Goal: Information Seeking & Learning: Learn about a topic

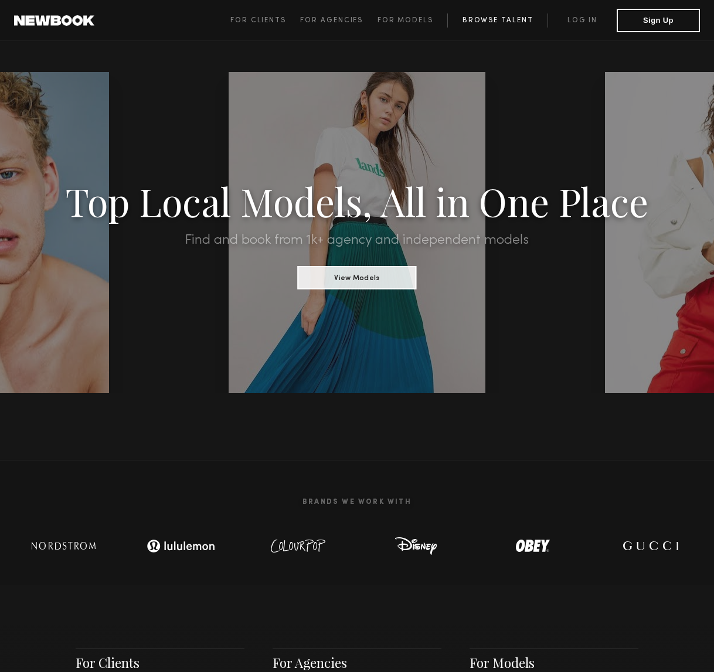
click at [506, 19] on link "Browse Talent" at bounding box center [497, 20] width 100 height 14
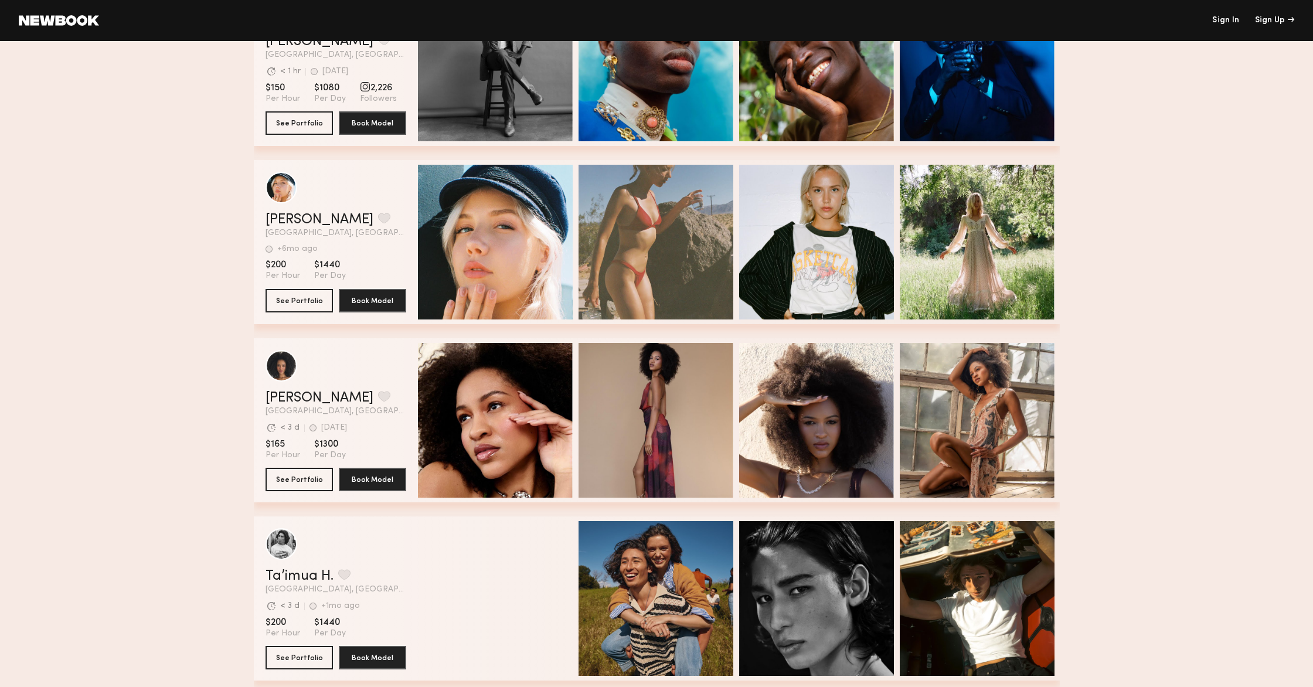
scroll to position [272, 0]
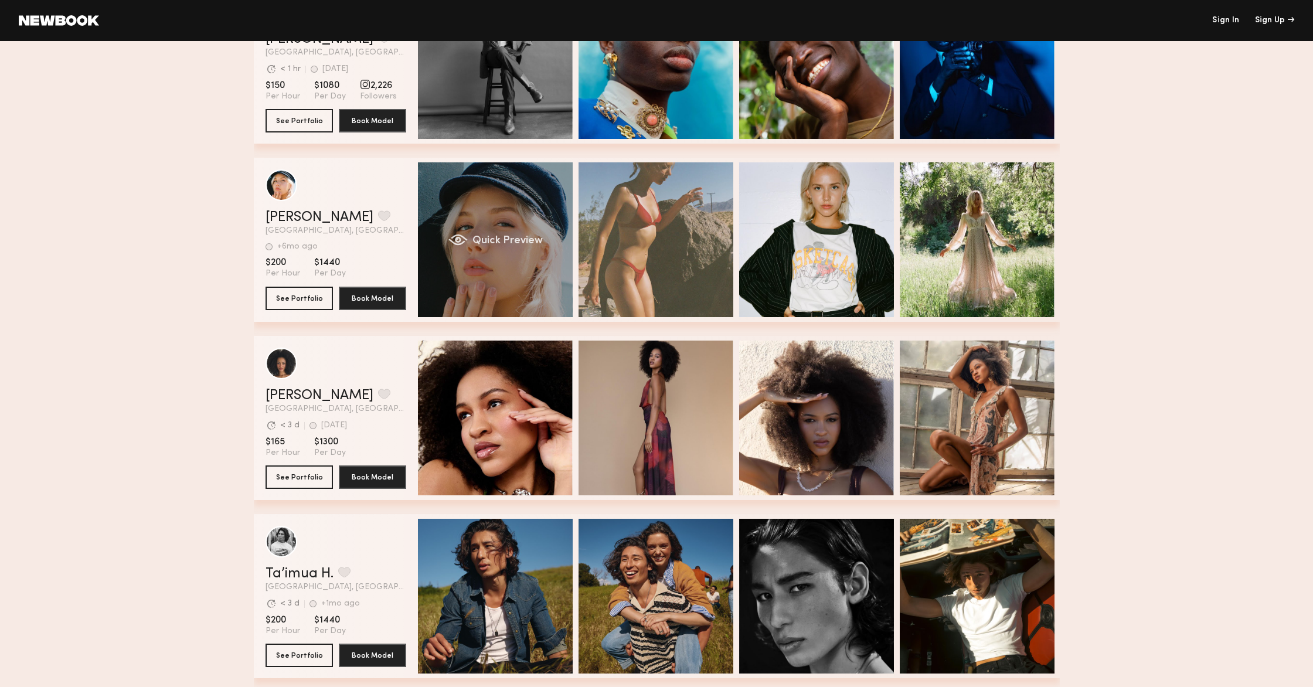
click at [503, 254] on div "Quick Preview" at bounding box center [495, 239] width 155 height 155
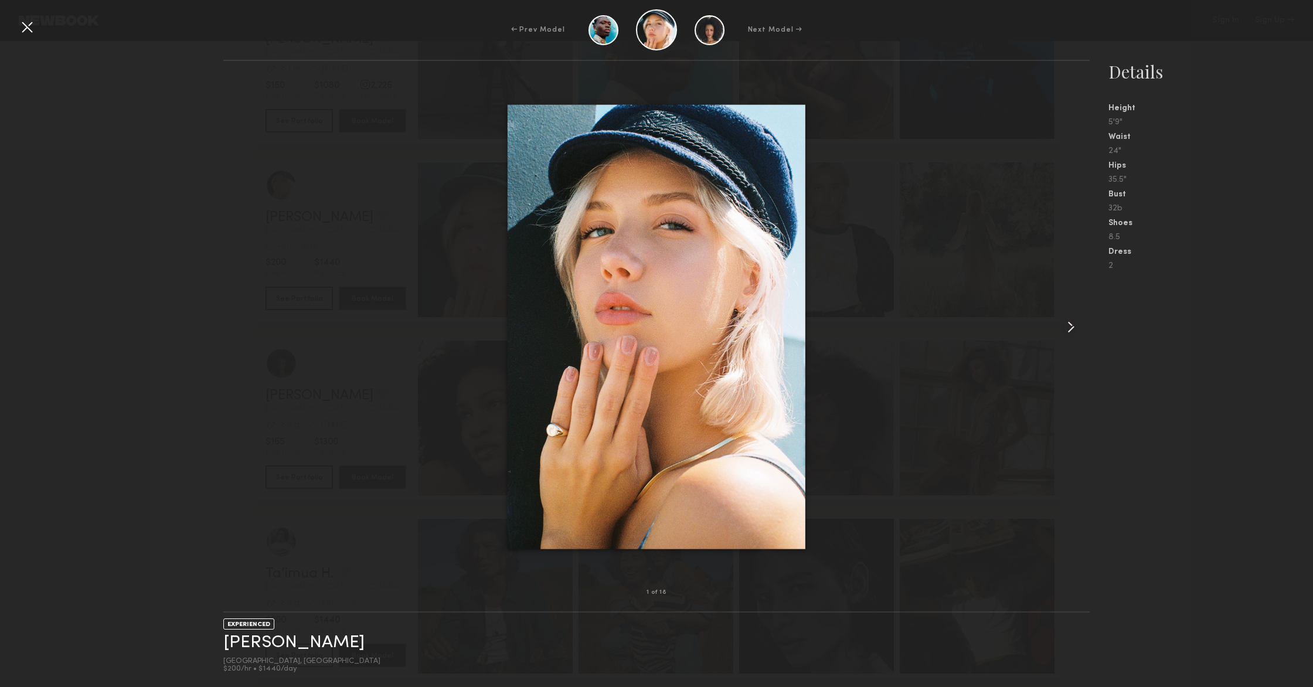
click at [713, 330] on common-icon at bounding box center [1070, 327] width 19 height 19
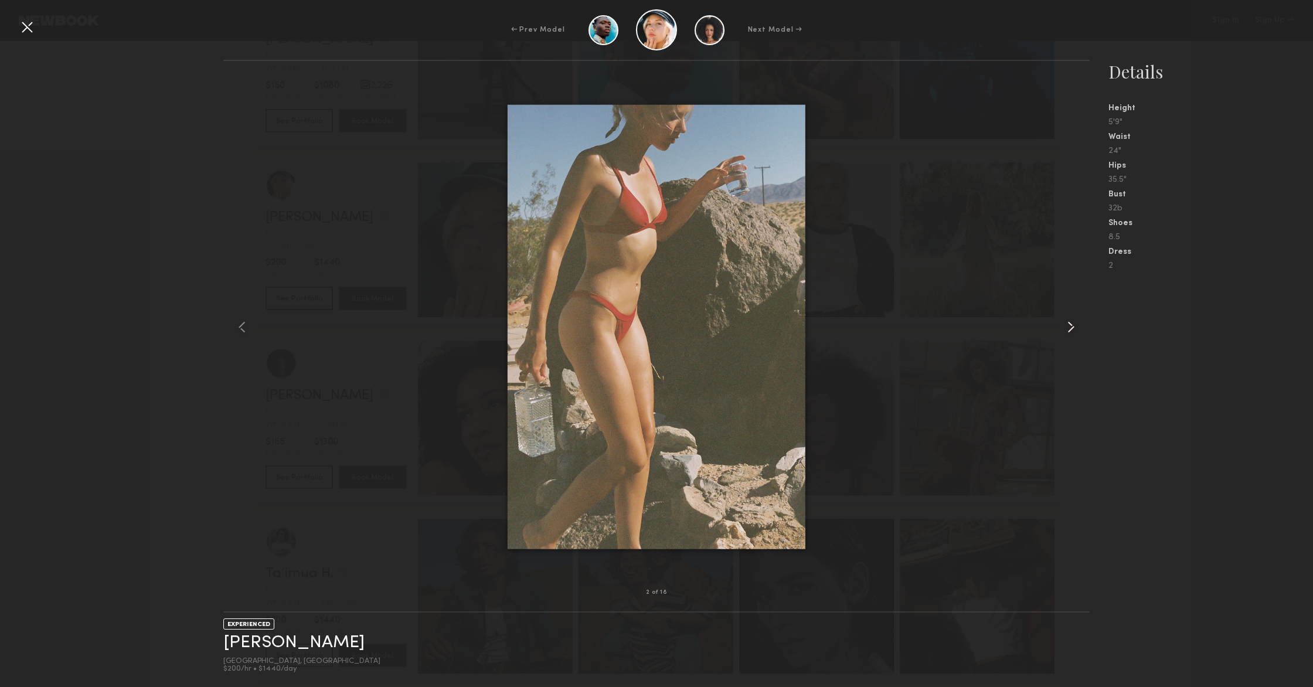
click at [713, 330] on common-icon at bounding box center [1070, 327] width 19 height 19
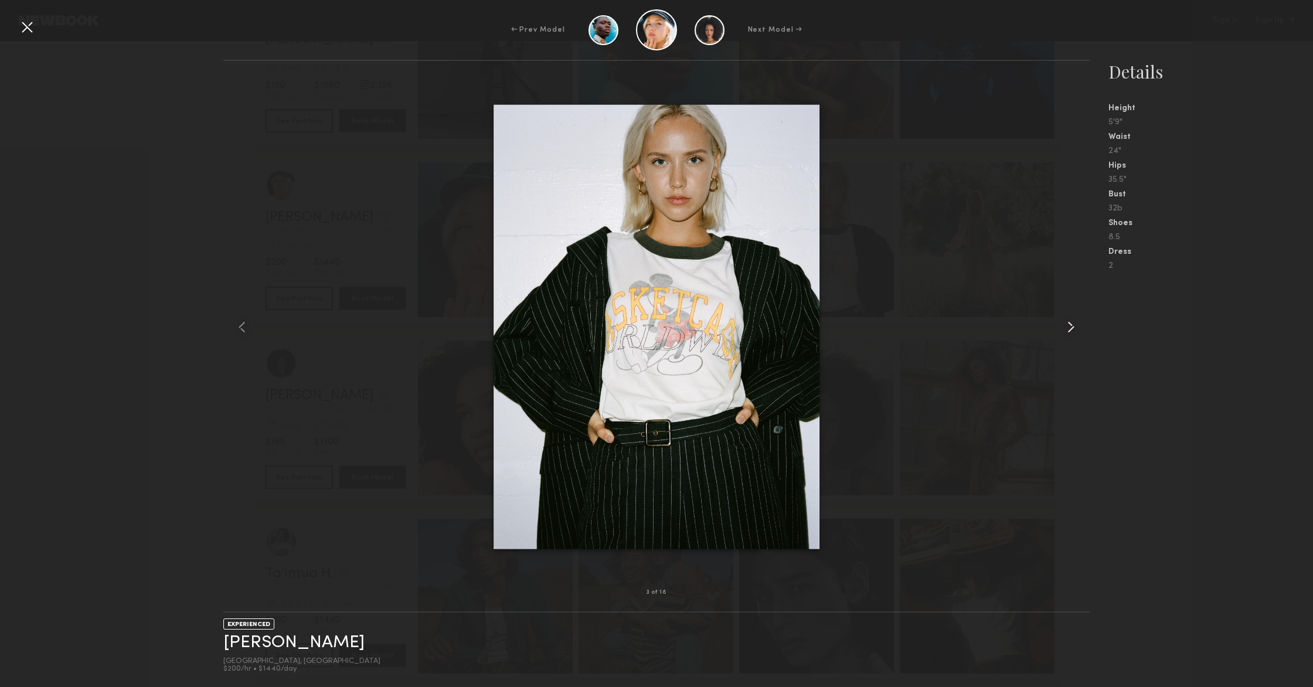
click at [713, 330] on common-icon at bounding box center [1070, 327] width 19 height 19
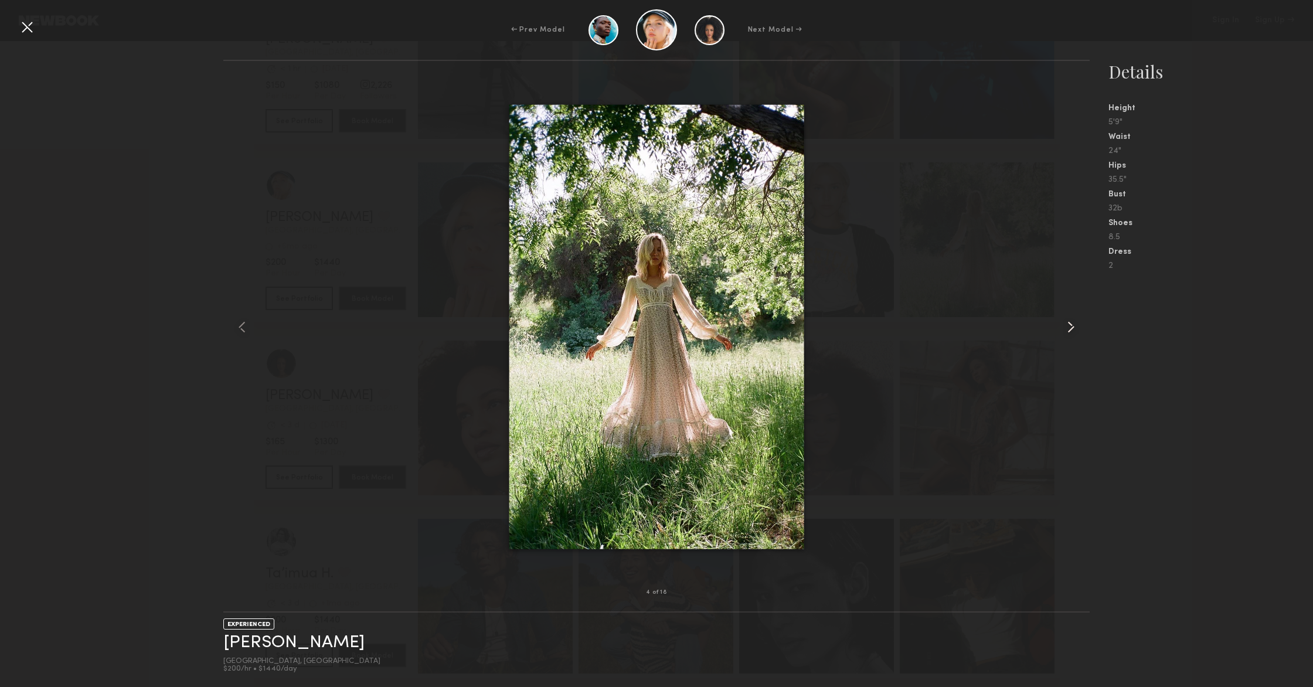
click at [713, 330] on common-icon at bounding box center [1070, 327] width 19 height 19
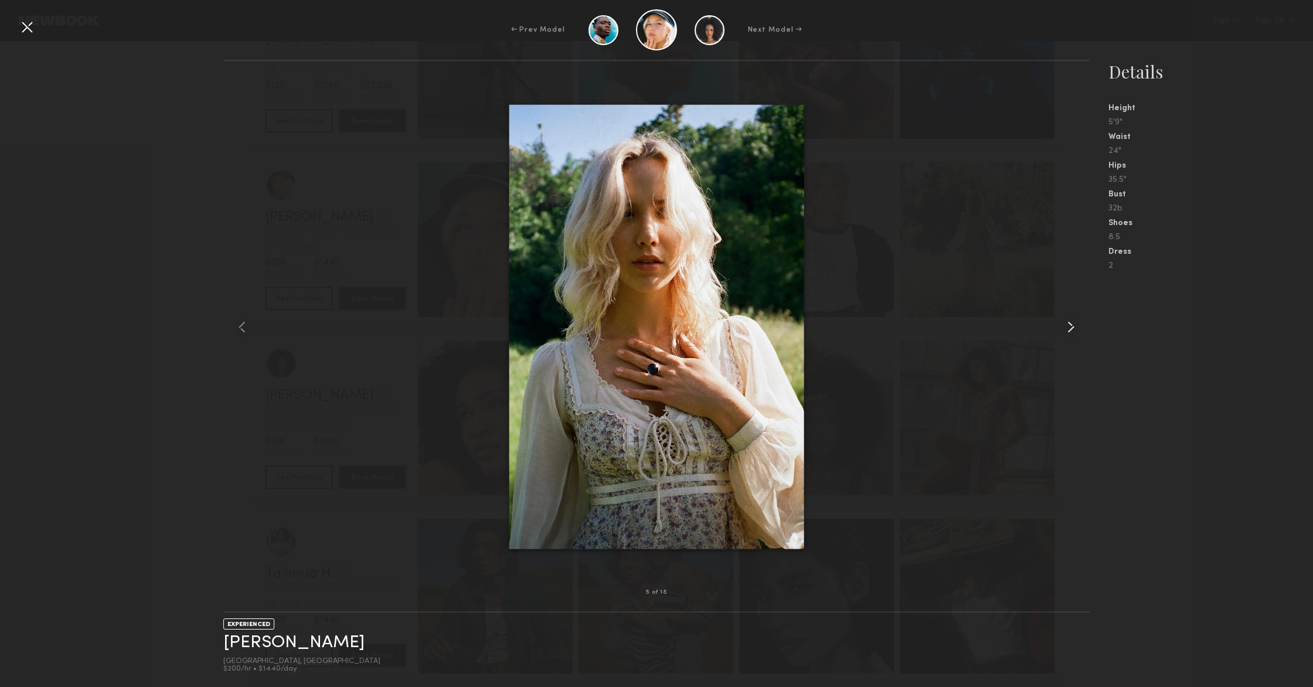
click at [713, 330] on common-icon at bounding box center [1070, 327] width 19 height 19
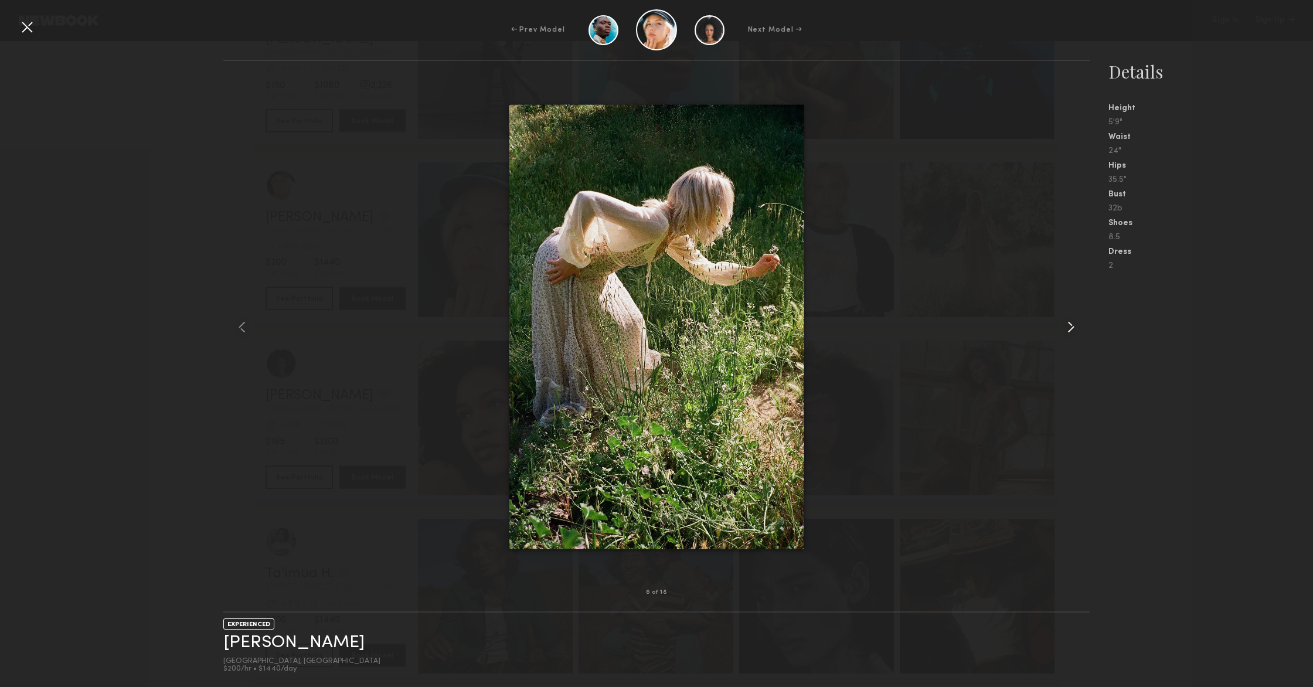
click at [713, 330] on common-icon at bounding box center [1070, 327] width 19 height 19
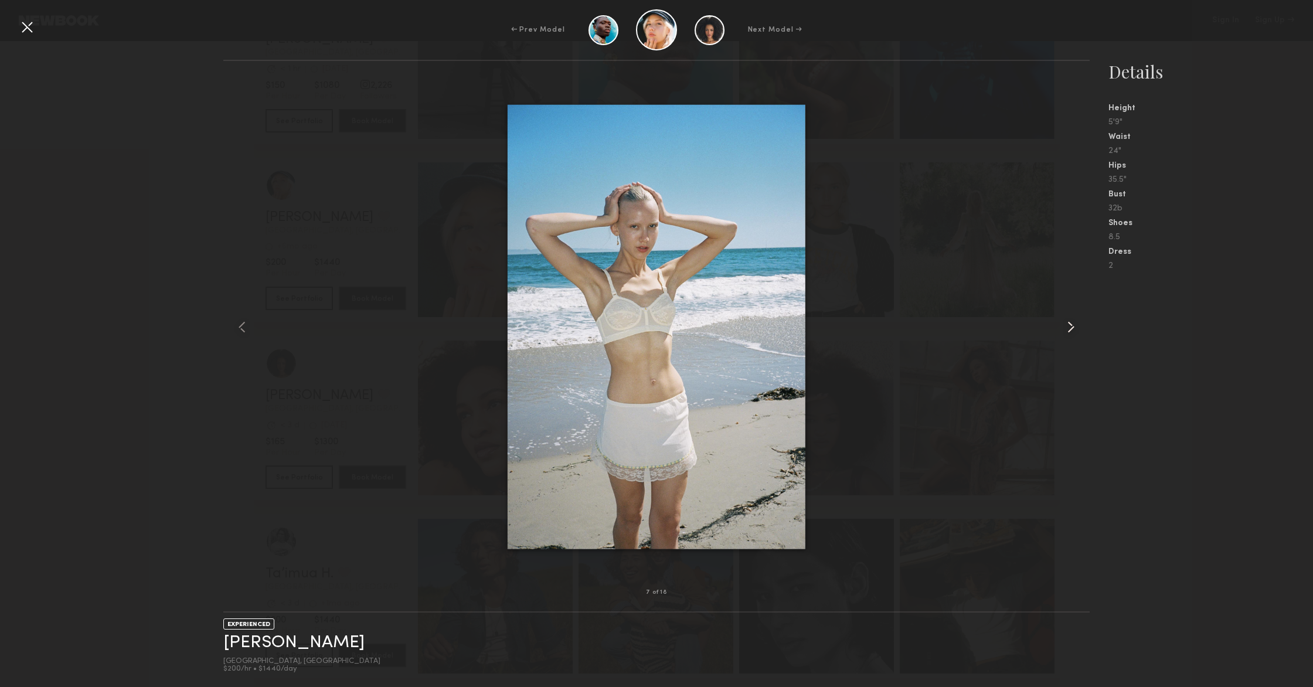
click at [713, 330] on common-icon at bounding box center [1070, 327] width 19 height 19
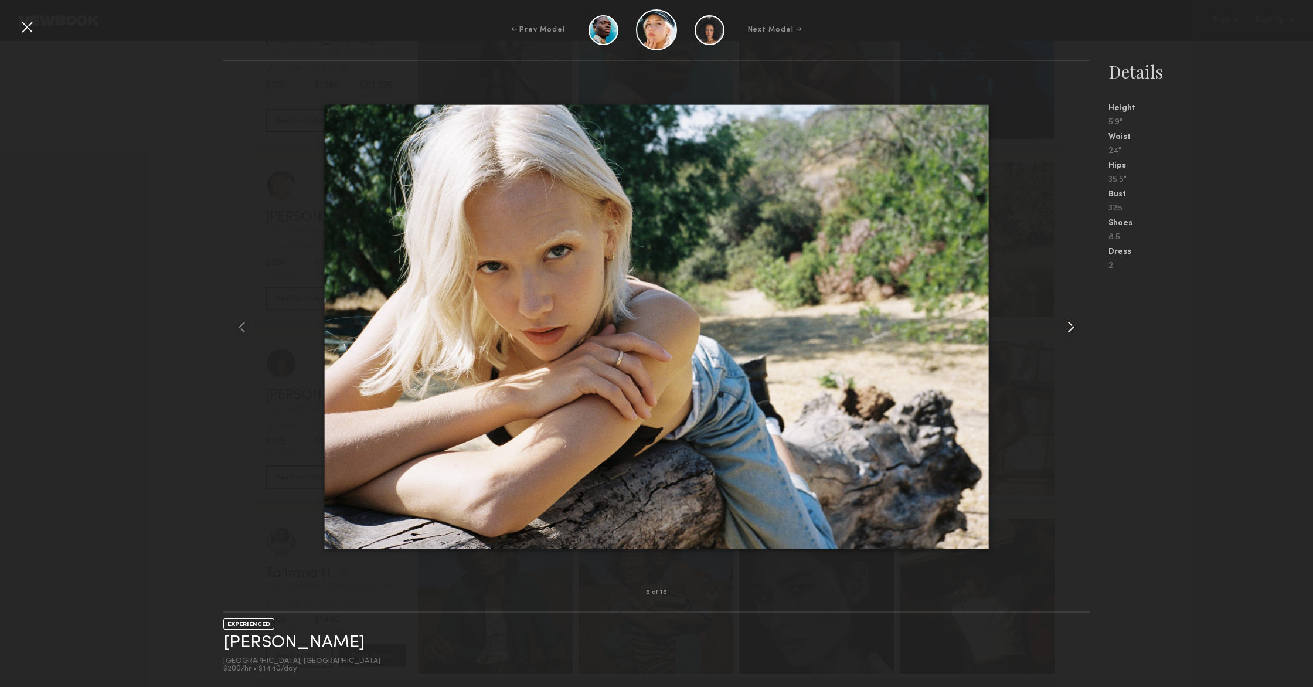
click at [713, 330] on common-icon at bounding box center [1070, 327] width 19 height 19
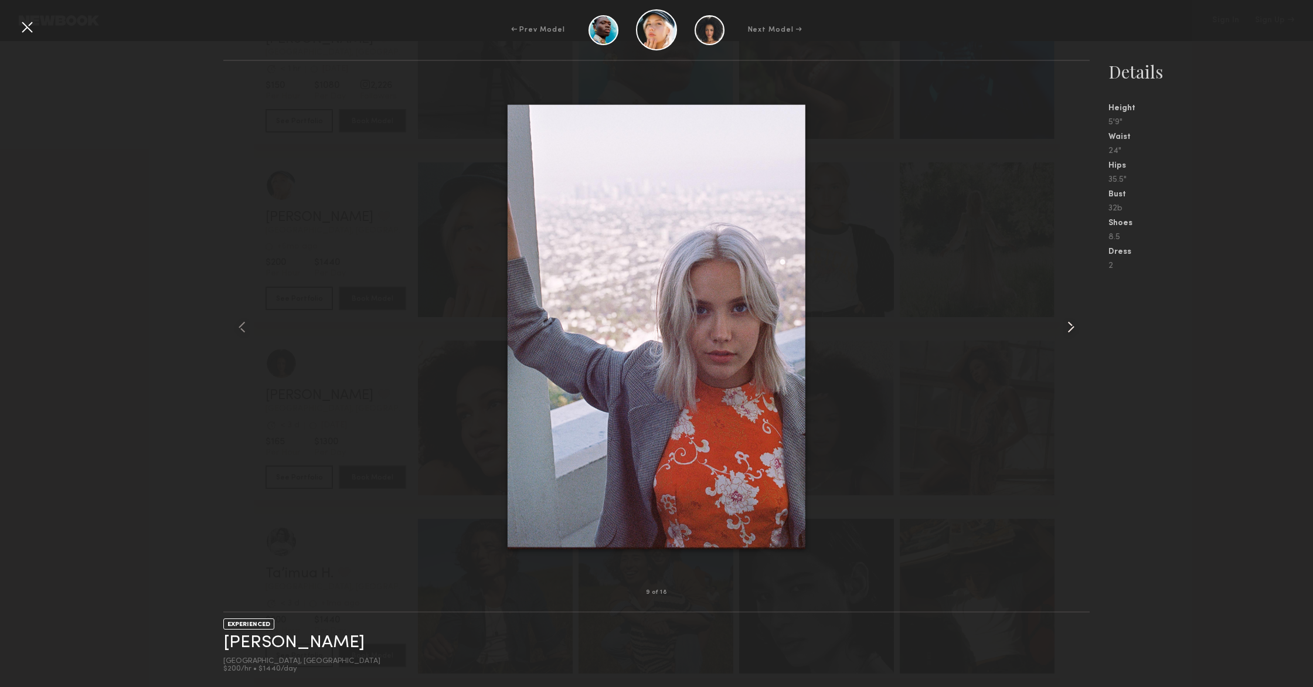
click at [713, 330] on common-icon at bounding box center [1070, 327] width 19 height 19
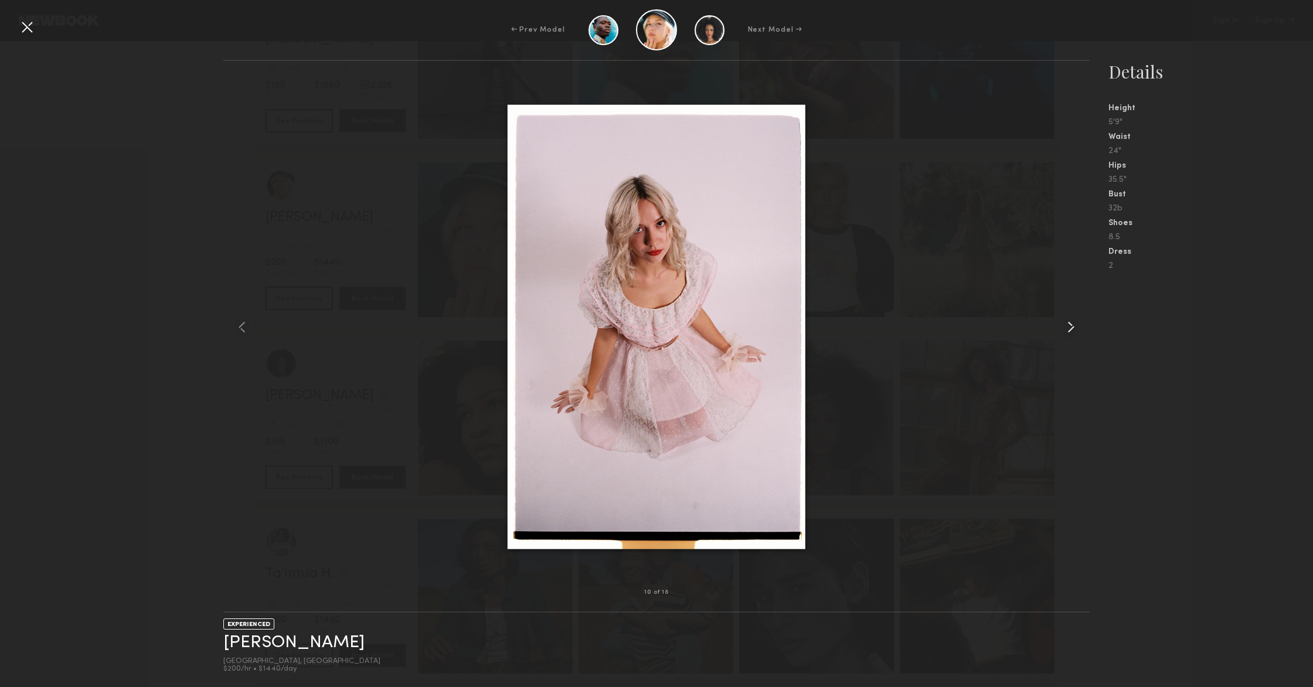
click at [713, 330] on common-icon at bounding box center [1070, 327] width 19 height 19
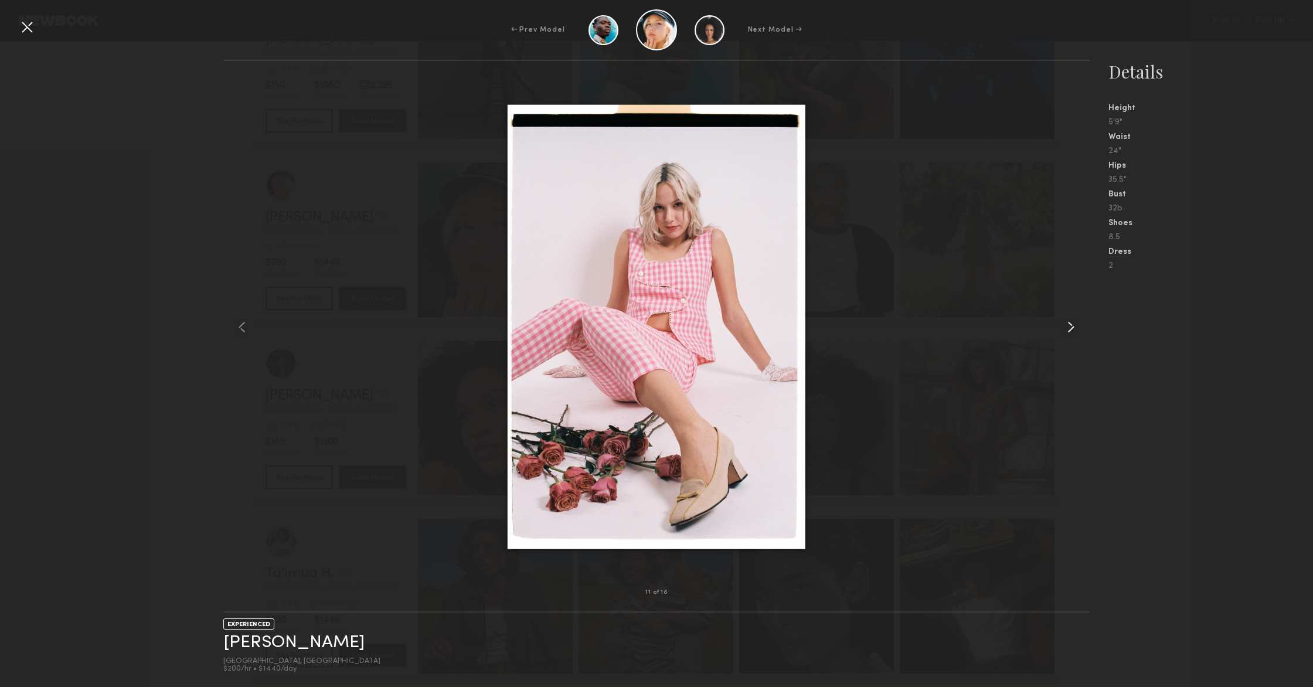
drag, startPoint x: 1122, startPoint y: 493, endPoint x: 1086, endPoint y: 476, distance: 38.8
click at [713, 493] on nb-gallery-model-stats "Details Height 5'9" Waist 24" Hips 35.5" Bust 32b Shoes 8.5 Dress 2" at bounding box center [1200, 373] width 223 height 627
click at [713, 312] on div at bounding box center [656, 327] width 866 height 494
click at [22, 21] on div at bounding box center [27, 27] width 19 height 19
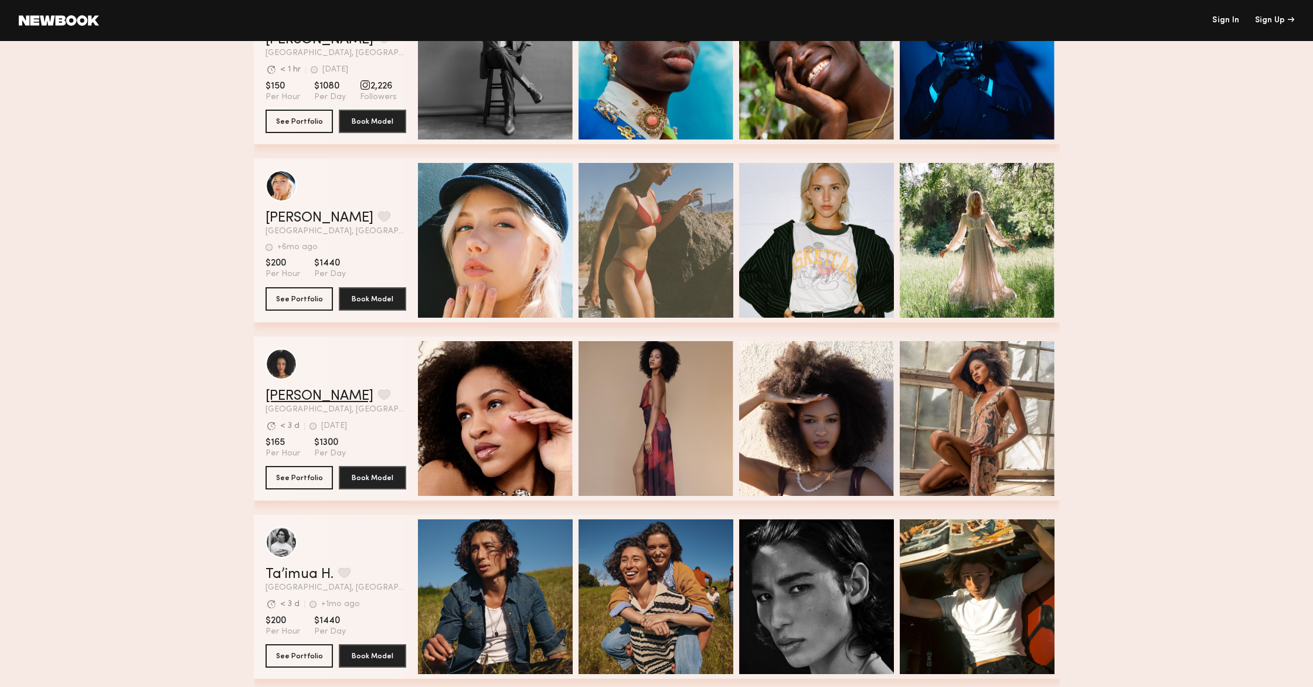
click at [291, 396] on link "Jenah M." at bounding box center [319, 396] width 108 height 14
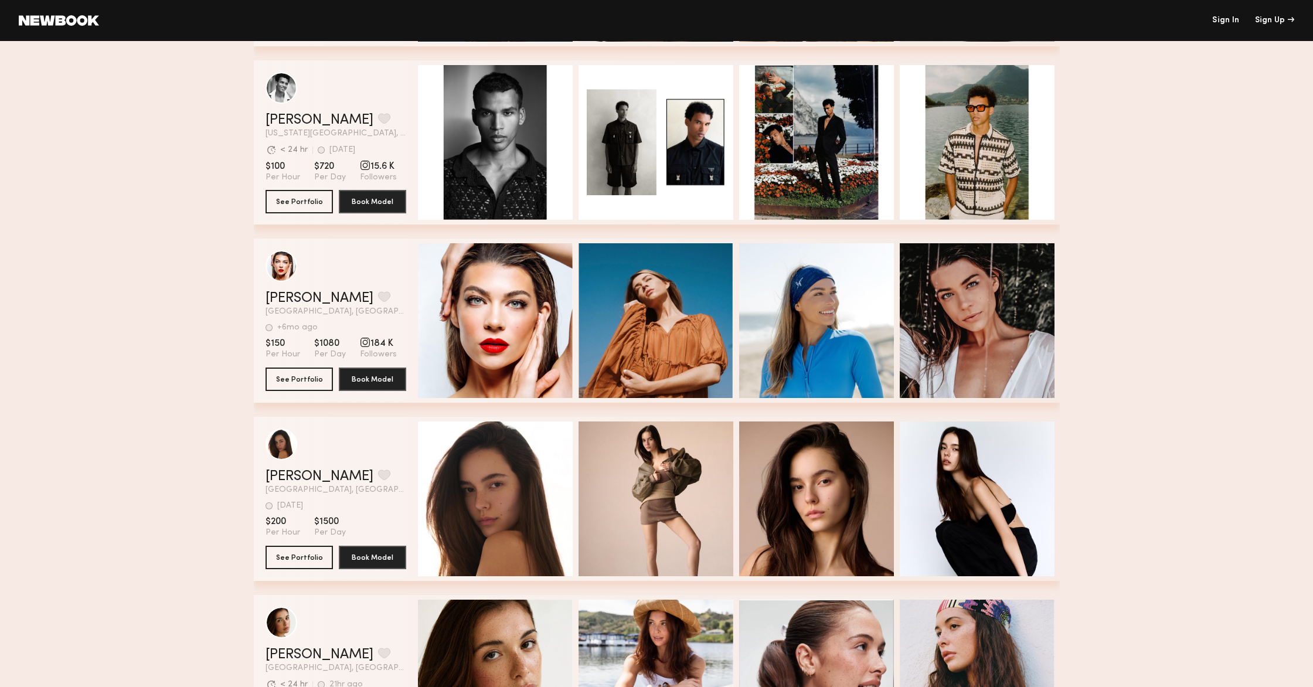
scroll to position [2157, 0]
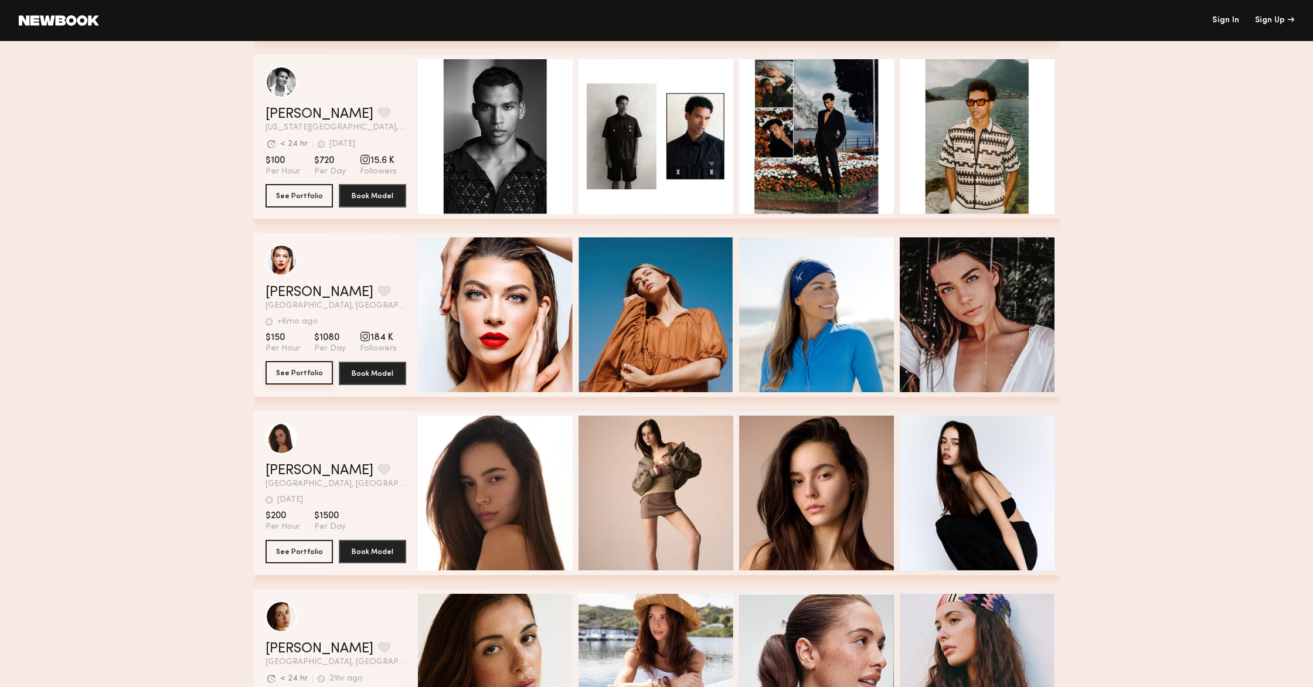
click at [298, 373] on button "See Portfolio" at bounding box center [298, 372] width 67 height 23
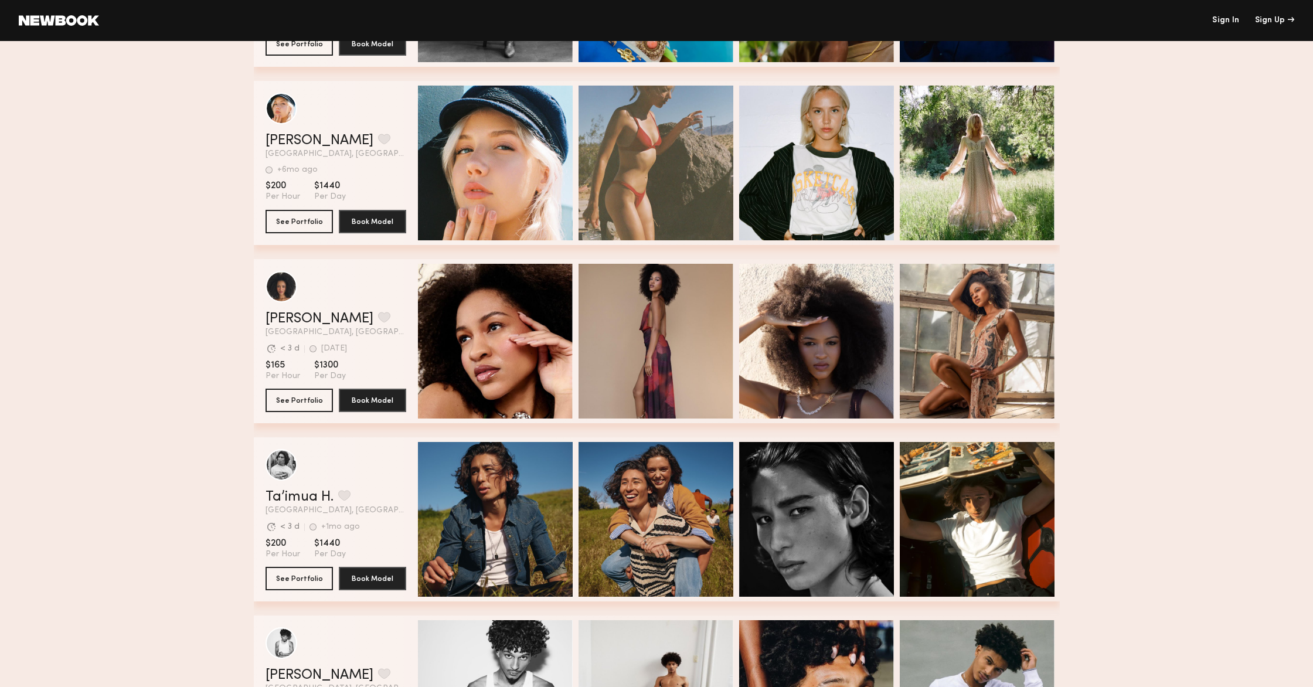
scroll to position [0, 0]
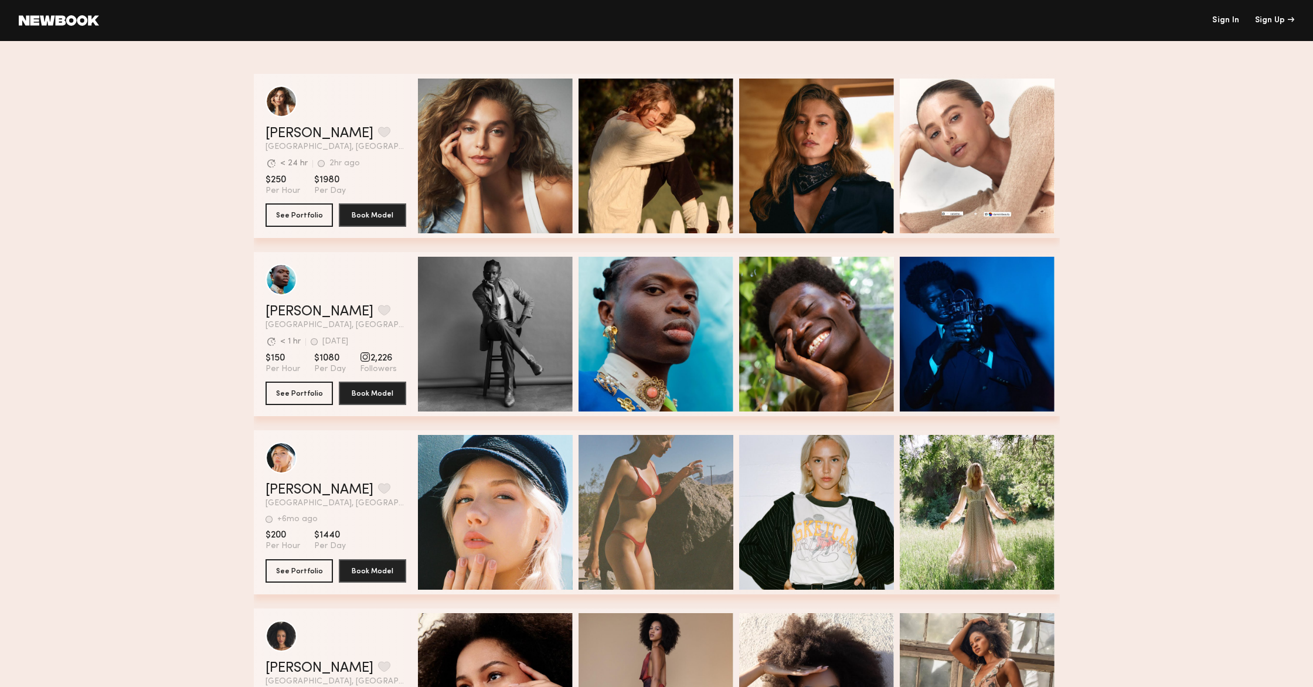
click at [74, 18] on link at bounding box center [59, 20] width 80 height 11
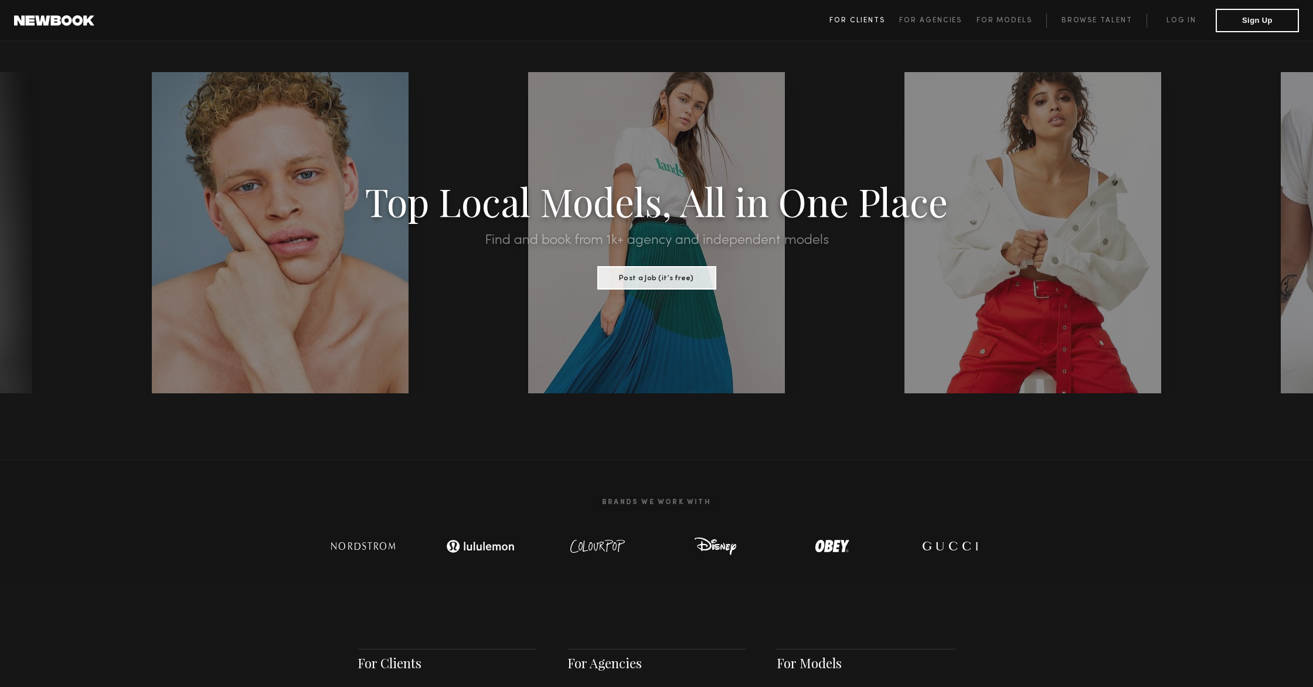
click at [713, 18] on span "For Clients" at bounding box center [857, 20] width 56 height 7
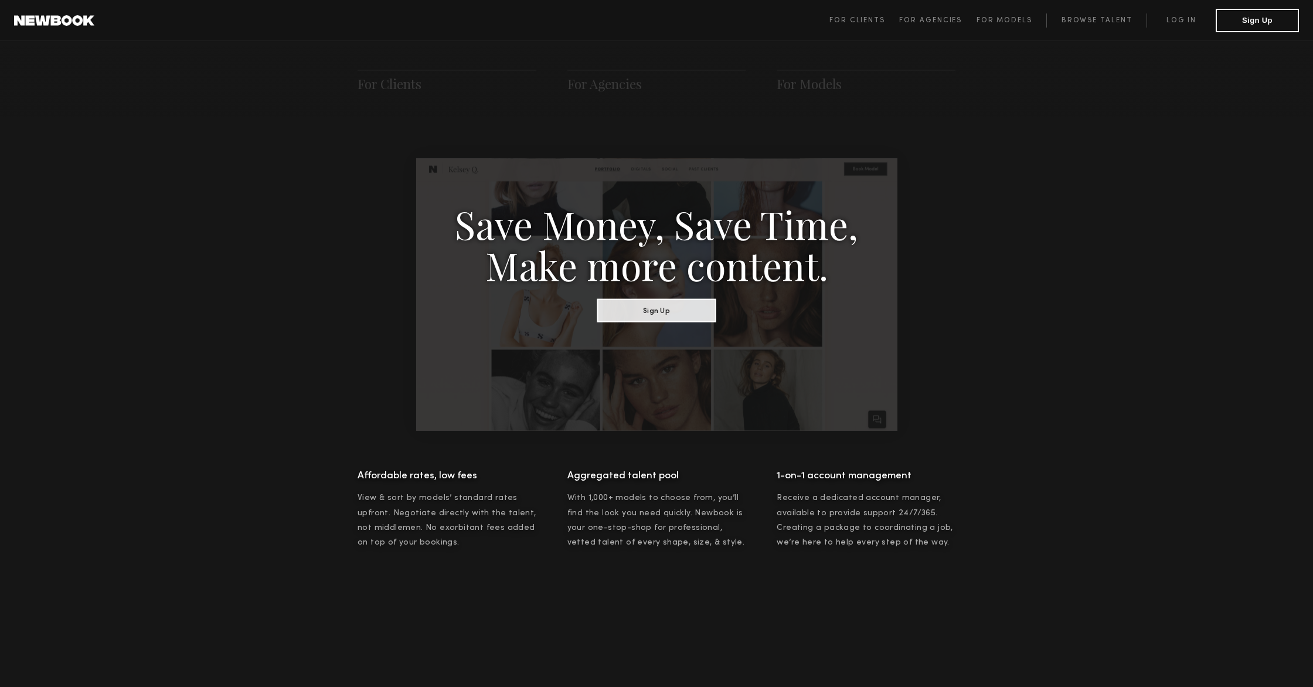
scroll to position [585, 0]
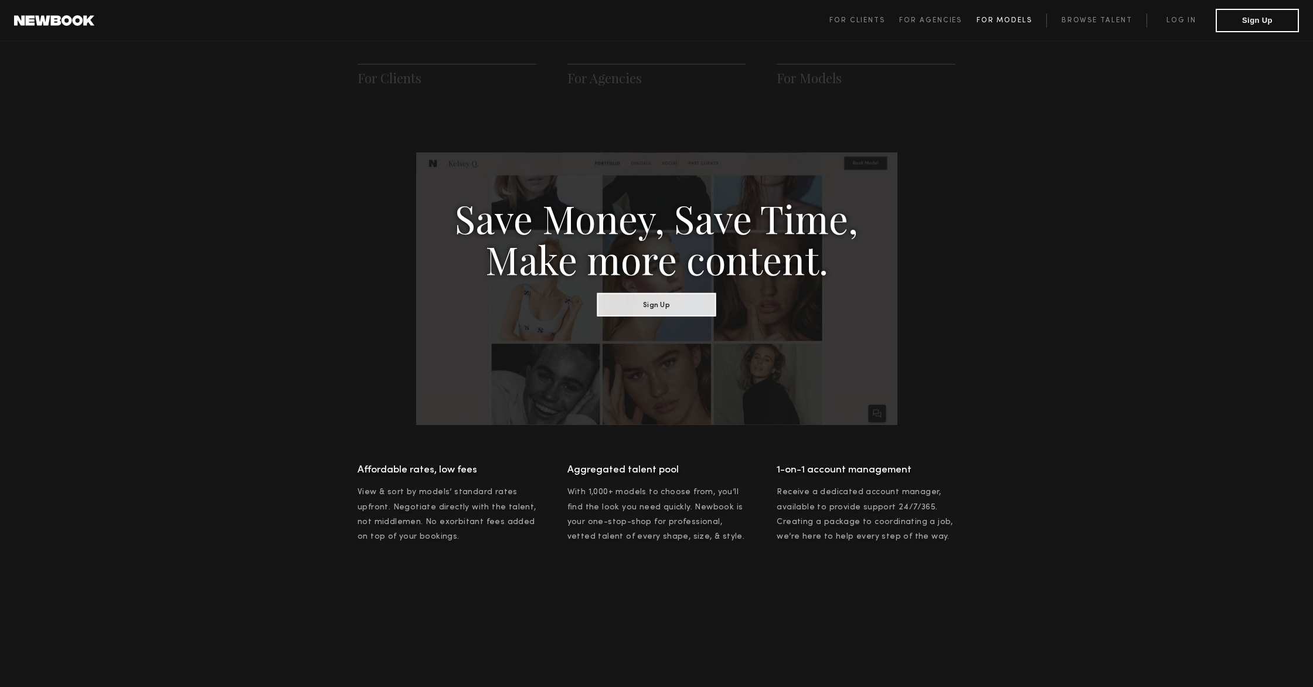
click at [713, 24] on link "For Models" at bounding box center [1011, 20] width 70 height 14
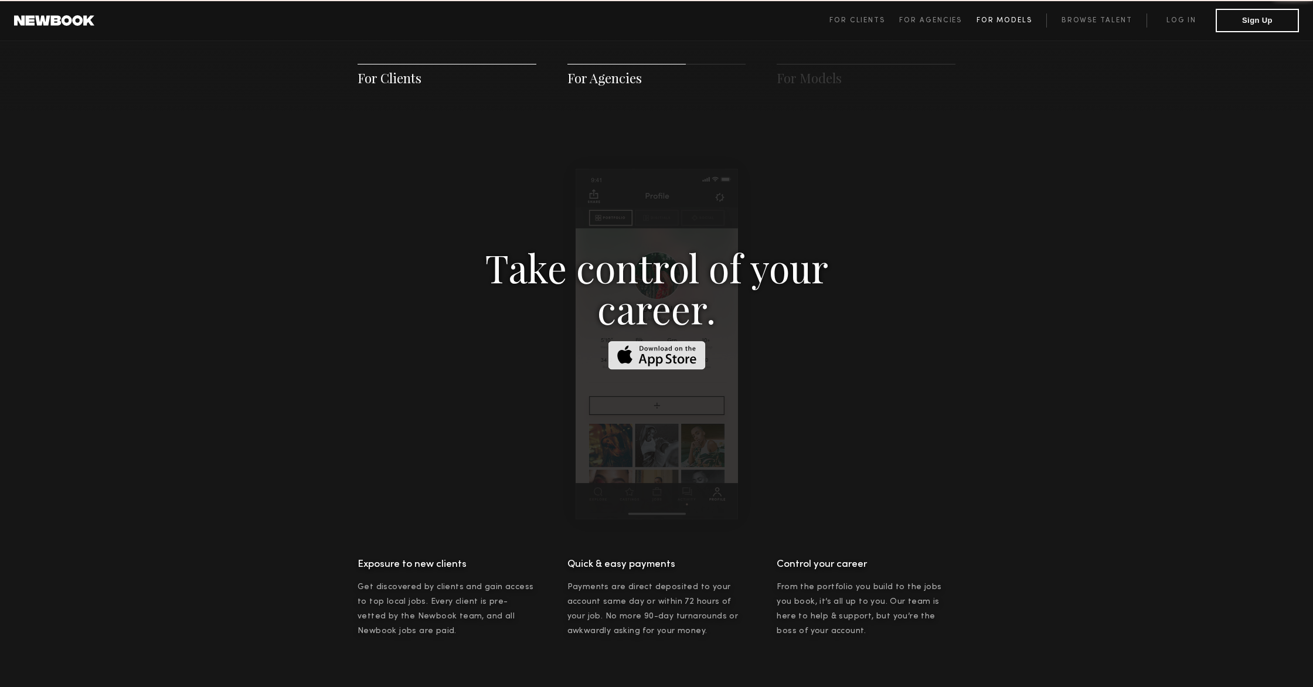
scroll to position [1686, 0]
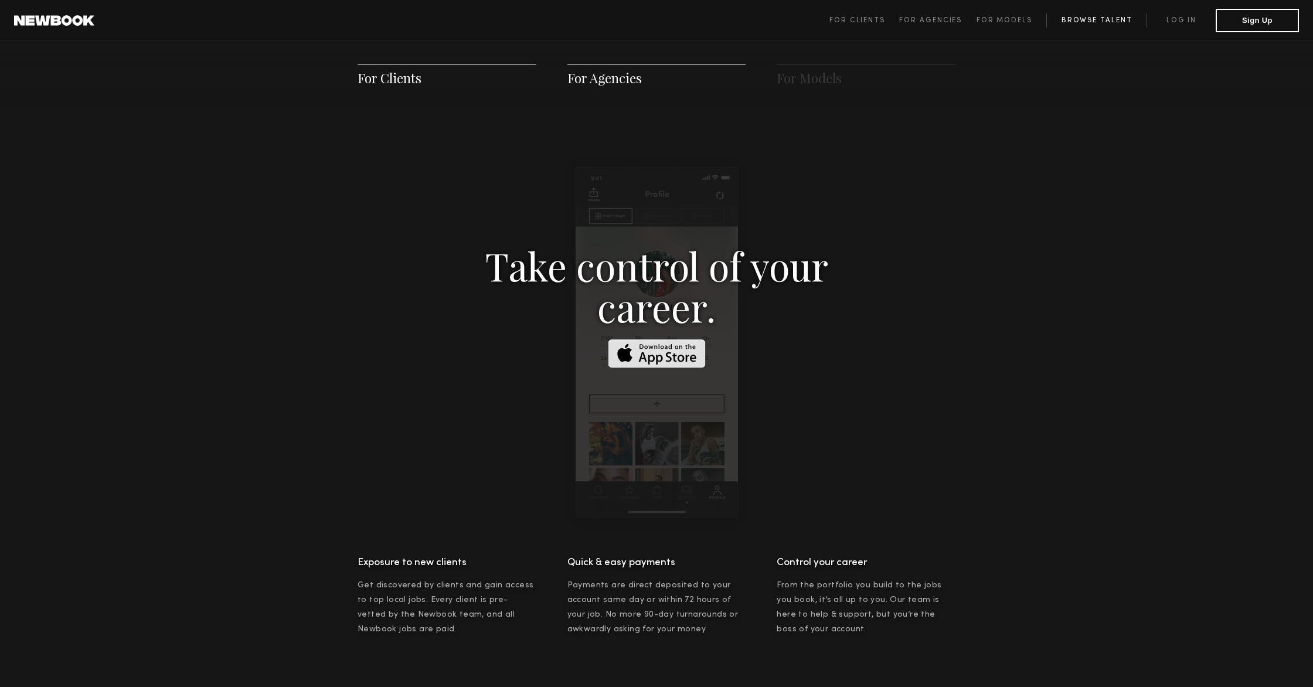
click at [713, 15] on link "Browse Talent" at bounding box center [1096, 20] width 100 height 14
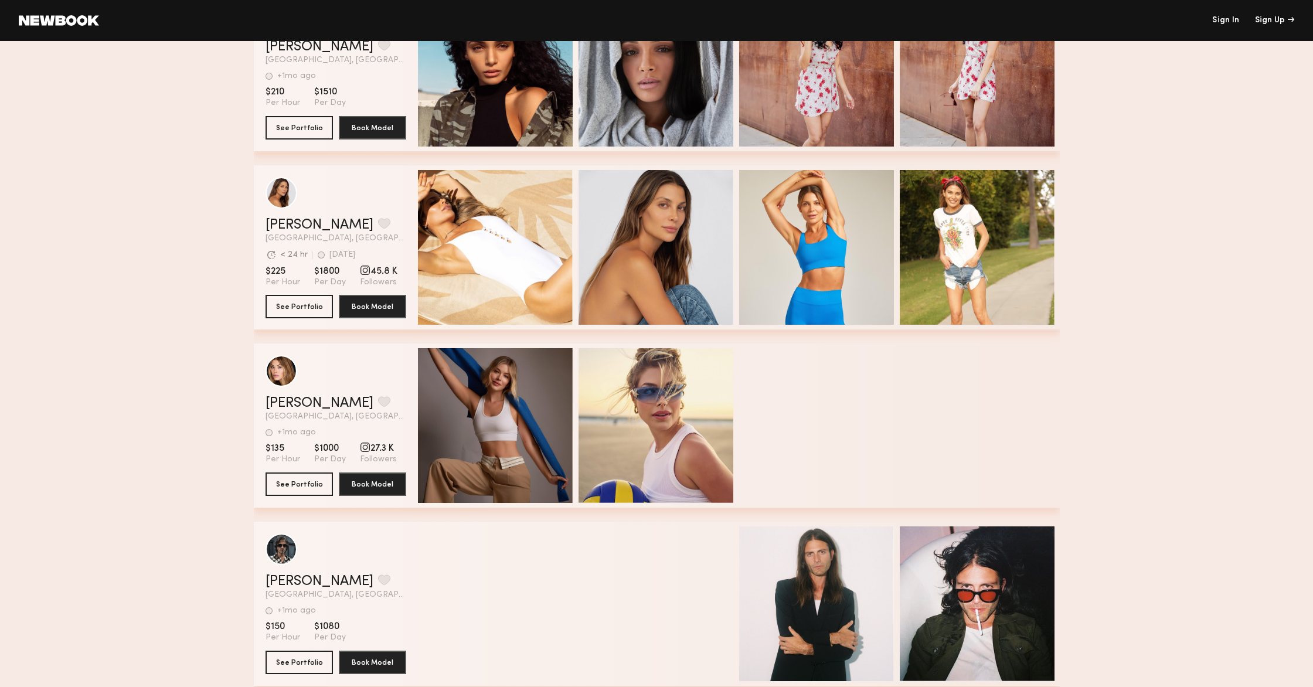
scroll to position [841, 0]
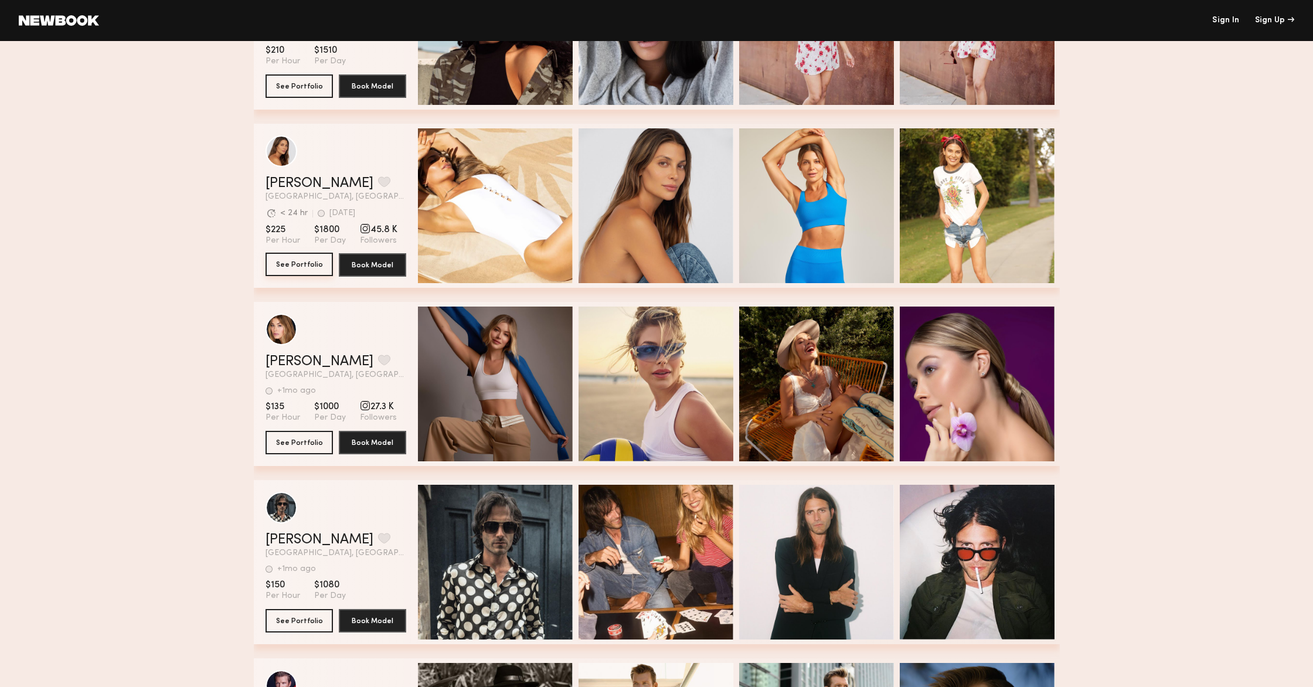
click at [294, 271] on button "See Portfolio" at bounding box center [298, 264] width 67 height 23
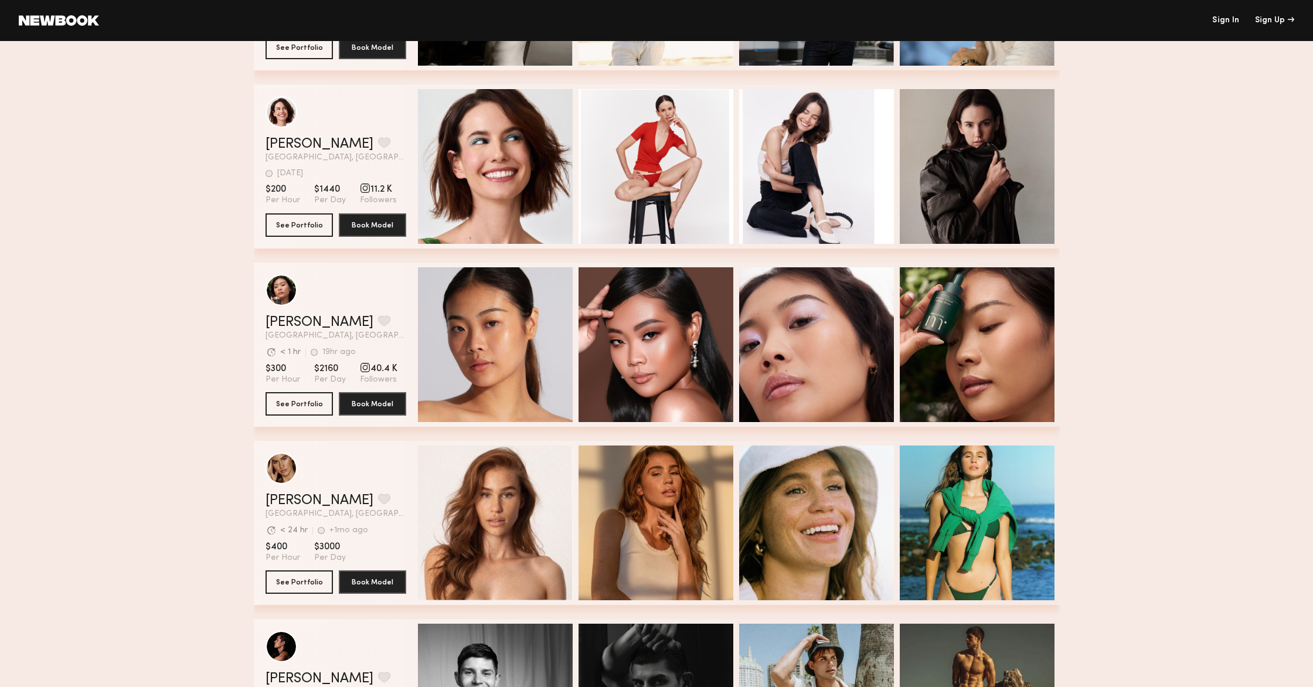
scroll to position [1740, 0]
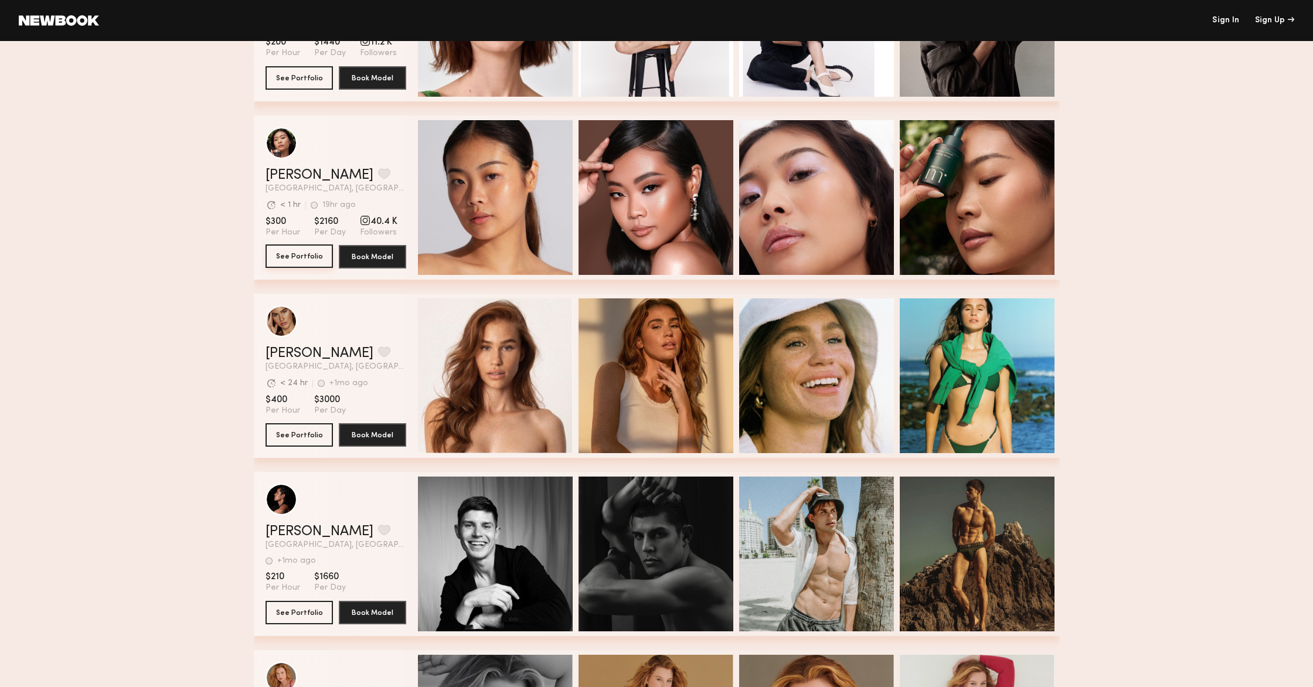
click at [310, 255] on button "See Portfolio" at bounding box center [298, 255] width 67 height 23
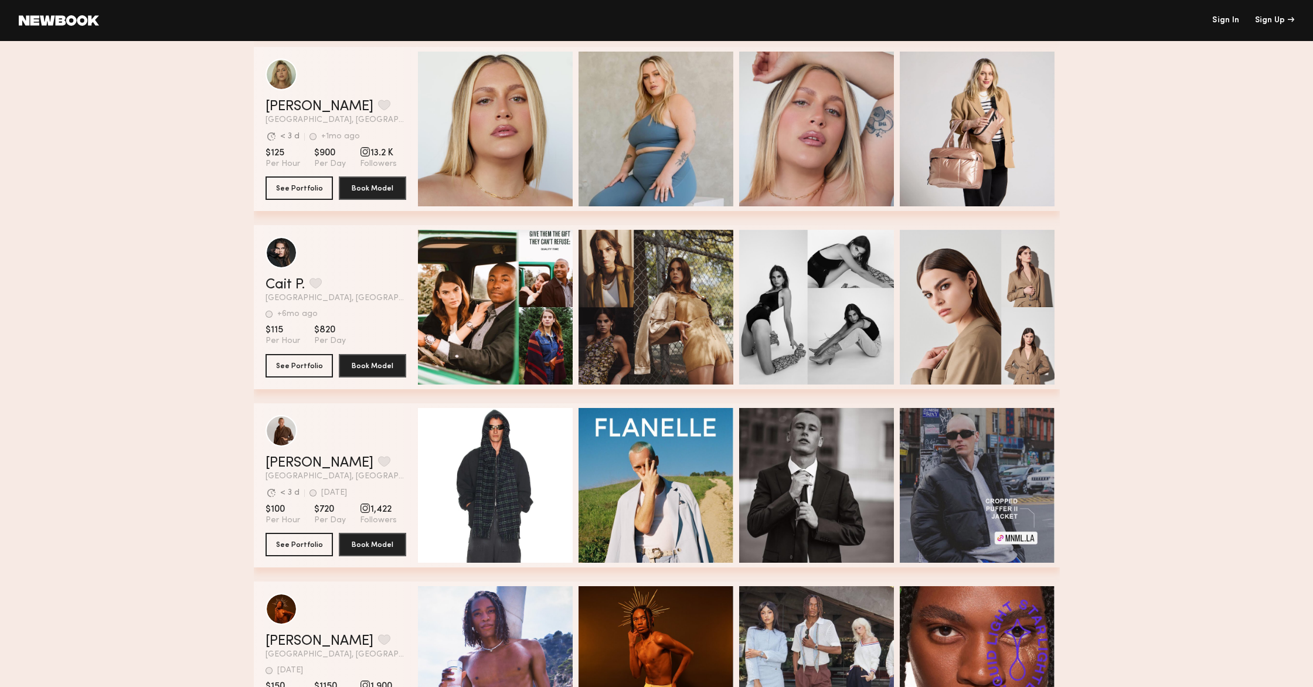
scroll to position [3233, 0]
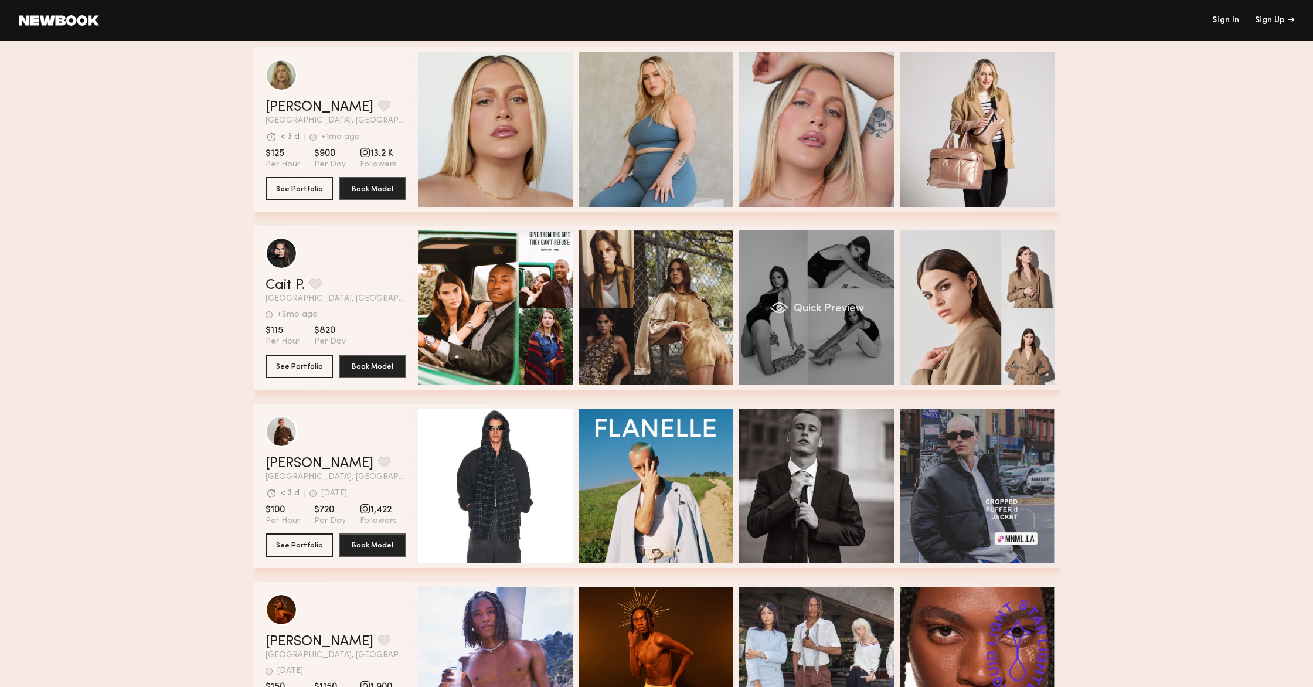
click at [713, 348] on div "Quick Preview" at bounding box center [816, 307] width 155 height 155
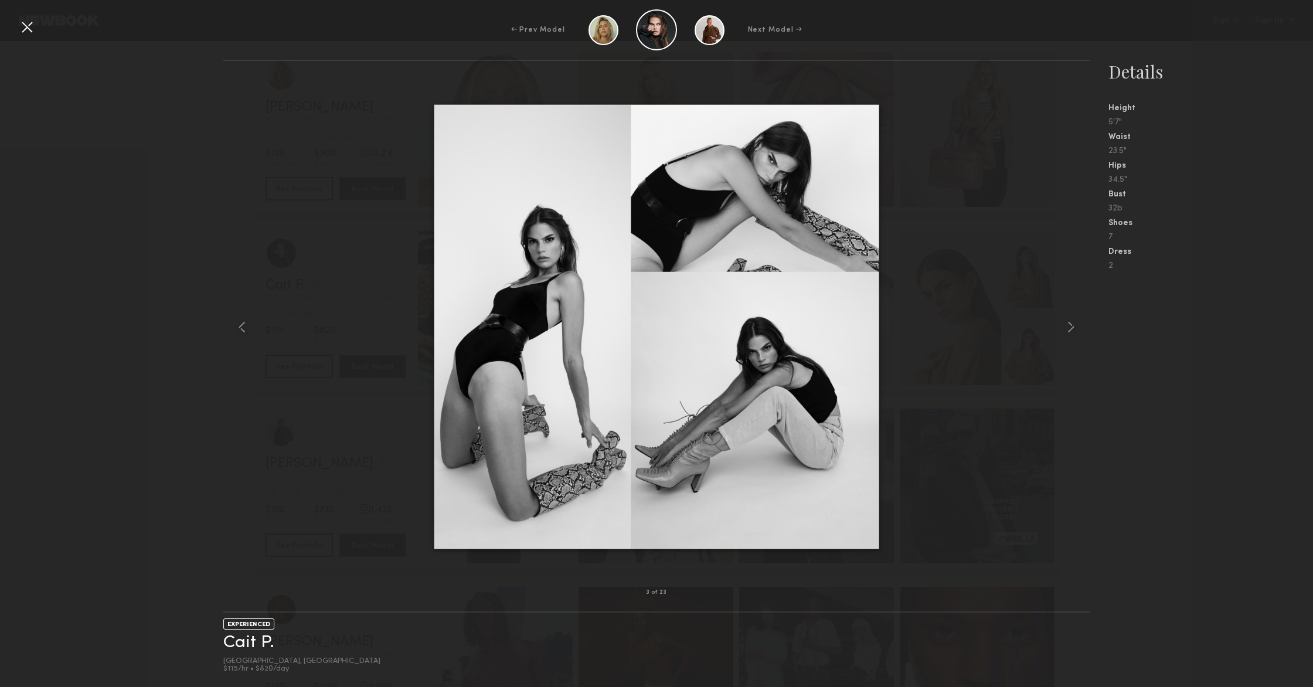
click at [713, 327] on div at bounding box center [656, 327] width 866 height 494
click at [713, 512] on nb-gallery-model-stats "Details Height 5'7" Waist 23.5" Hips 34.5" Bust 32b Shoes 7 Dress 2" at bounding box center [1200, 373] width 223 height 627
click at [713, 547] on nb-gallery-model-stats "Details Height 5'7" Waist 23.5" Hips 34.5" Bust 32b Shoes 7 Dress 2" at bounding box center [1200, 373] width 223 height 627
click at [713, 404] on nb-gallery-model-stats "Details Height 5'7" Waist 23.5" Hips 34.5" Bust 32b Shoes 7 Dress 2" at bounding box center [1200, 373] width 223 height 627
click at [22, 27] on div at bounding box center [27, 27] width 19 height 19
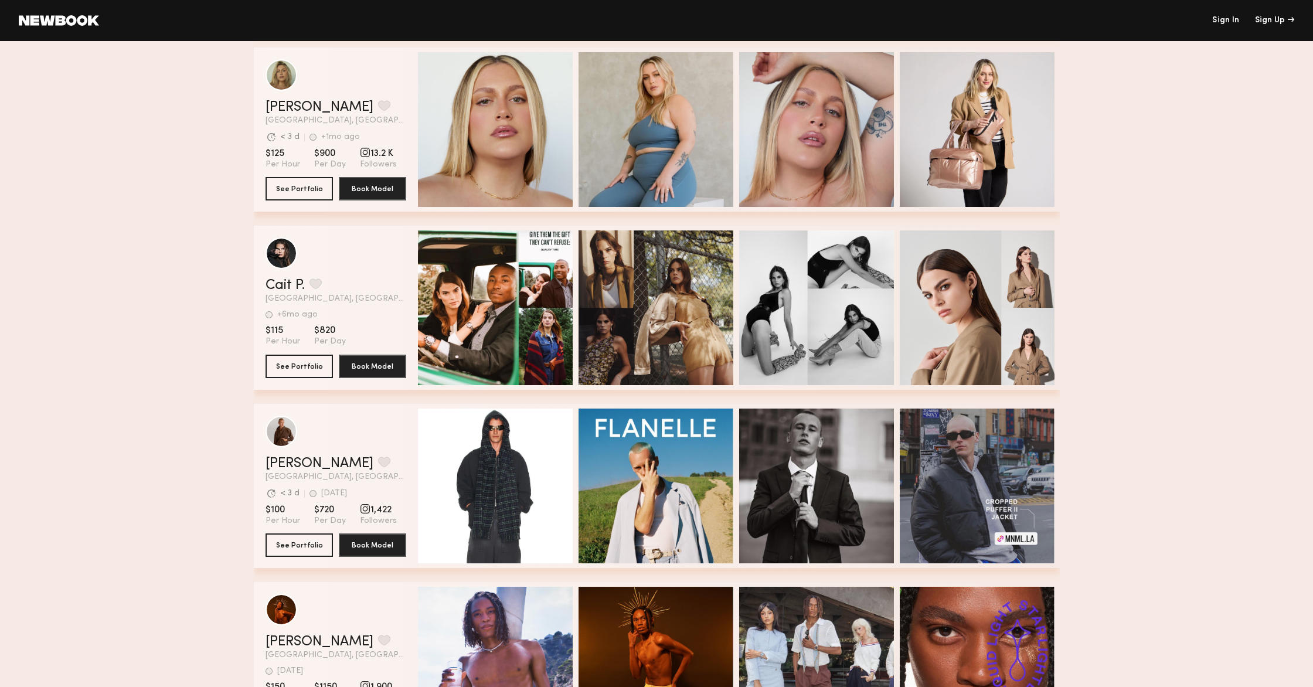
scroll to position [3126, 0]
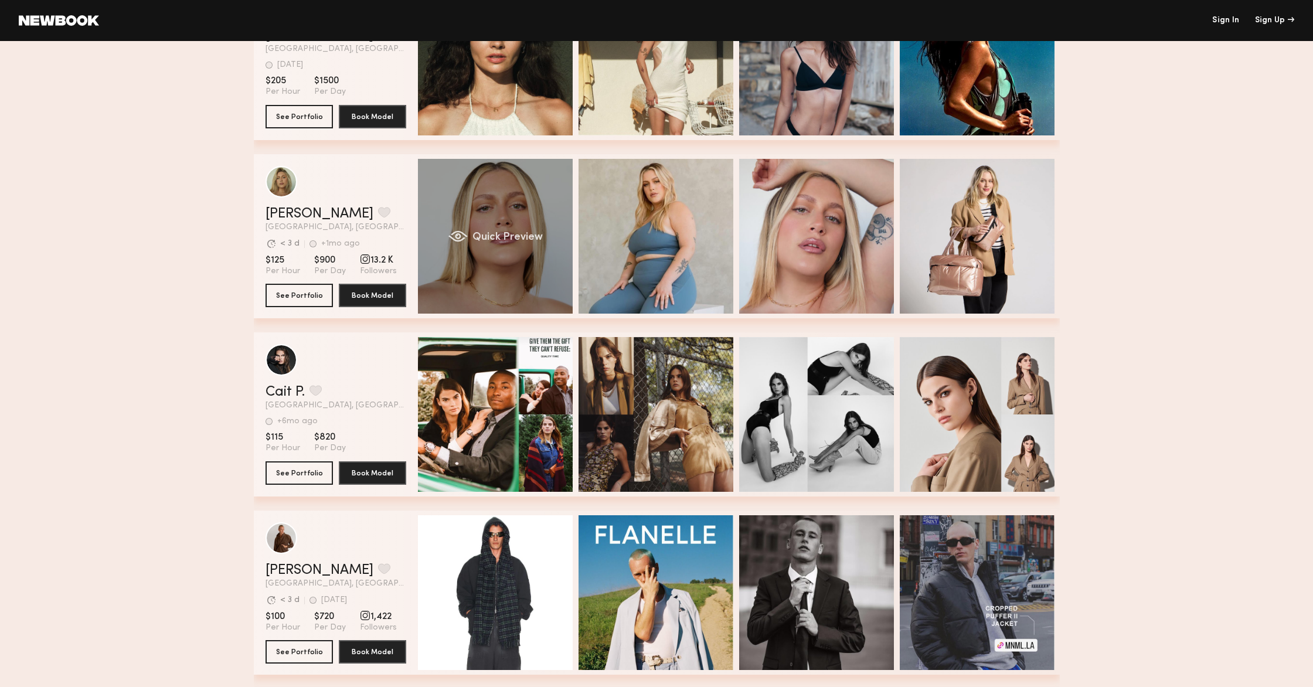
click at [549, 272] on div "Quick Preview" at bounding box center [495, 236] width 155 height 155
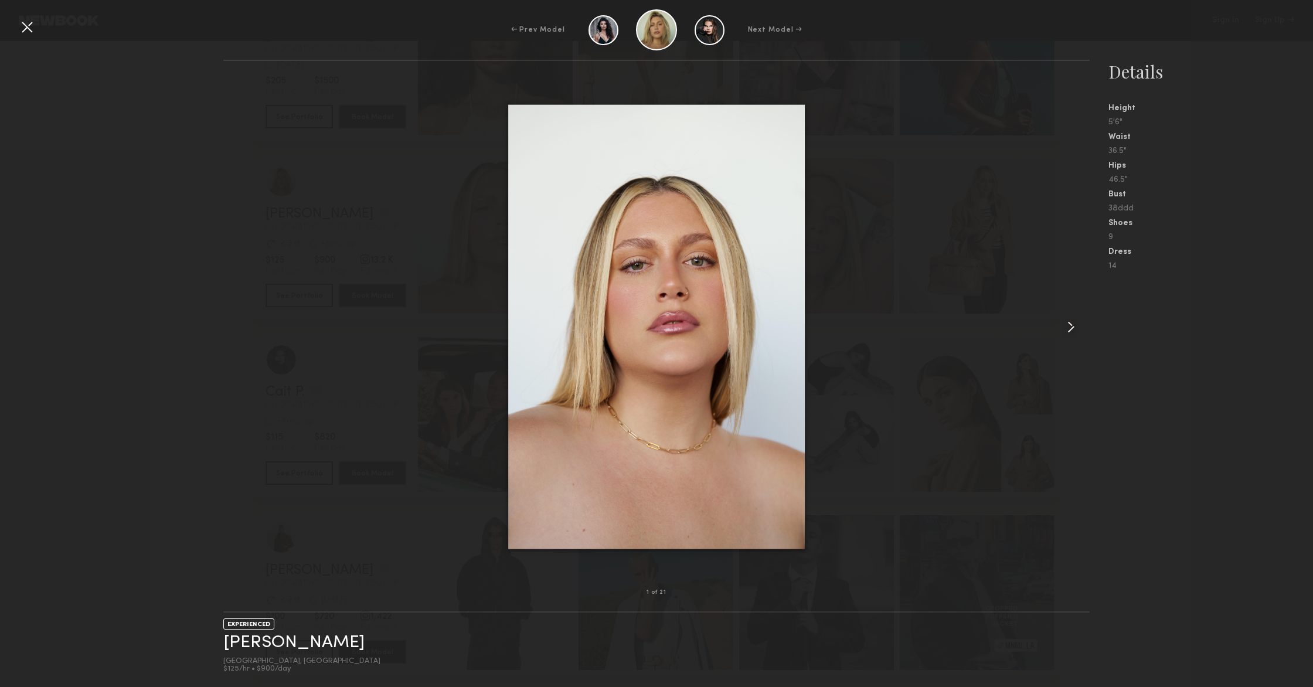
click at [713, 325] on common-icon at bounding box center [1070, 327] width 19 height 19
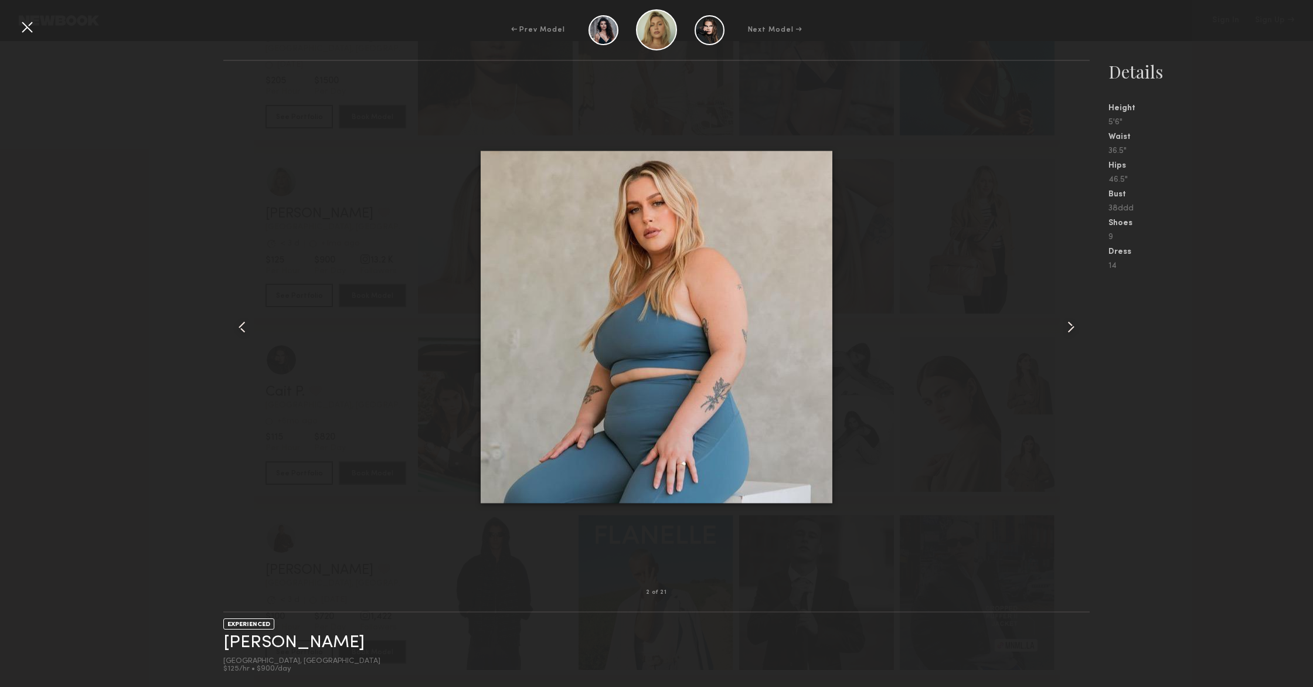
click at [713, 325] on common-icon at bounding box center [1070, 327] width 19 height 19
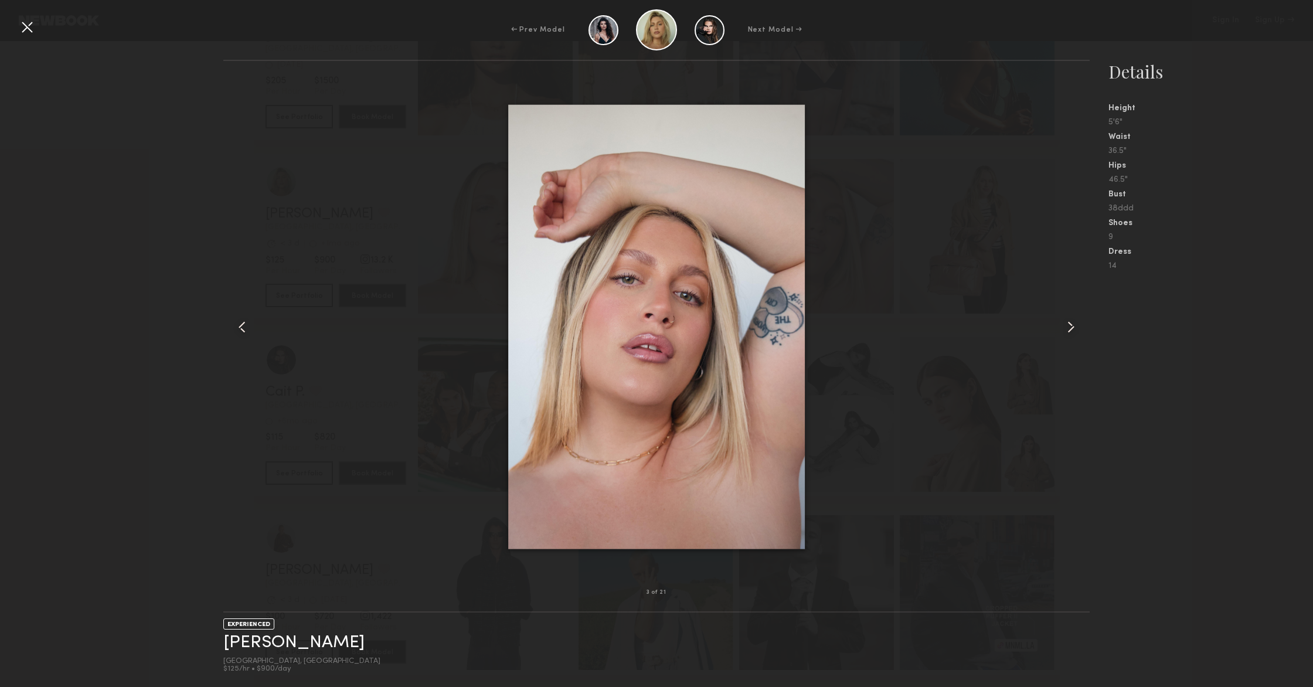
click at [713, 325] on common-icon at bounding box center [1070, 327] width 19 height 19
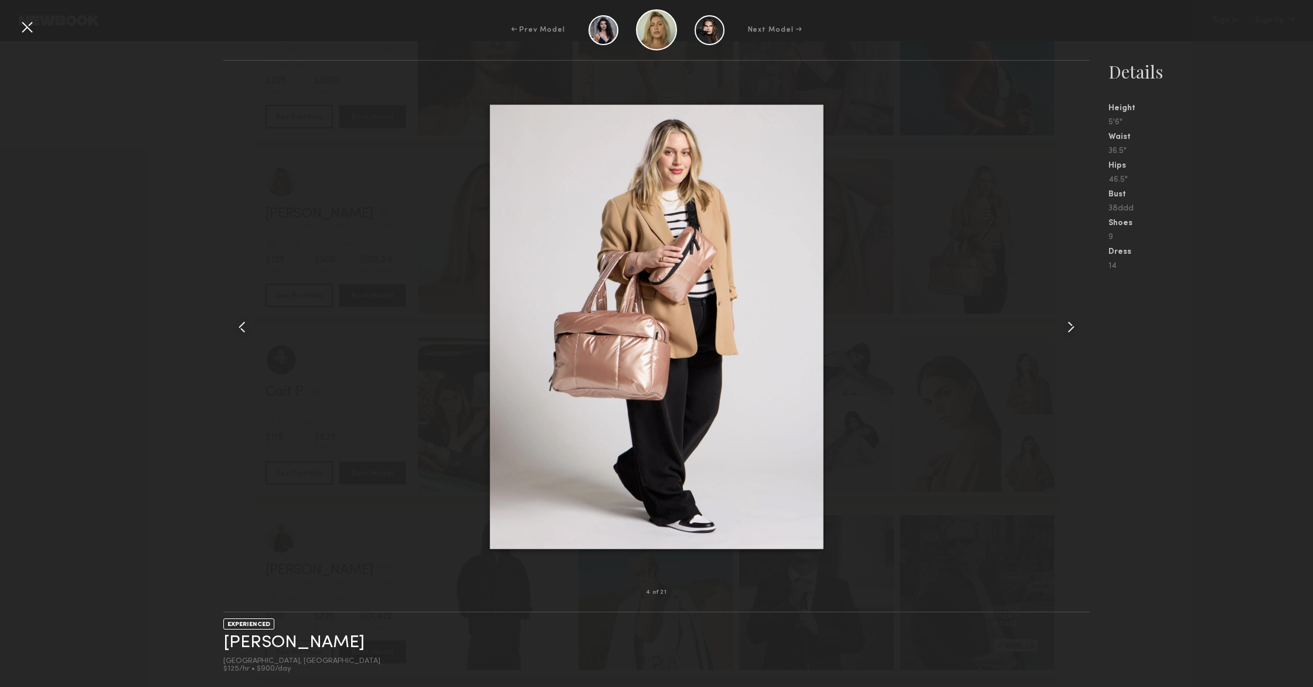
click at [713, 325] on common-icon at bounding box center [1070, 327] width 19 height 19
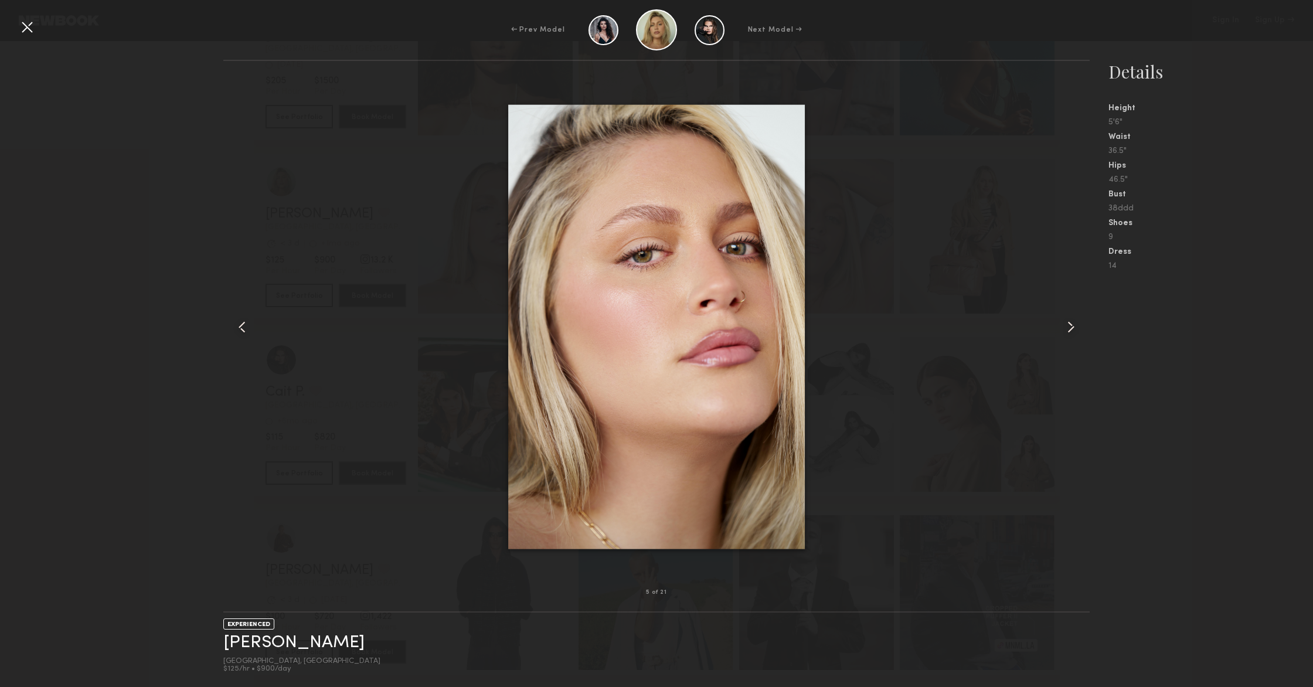
click at [713, 325] on common-icon at bounding box center [1070, 327] width 19 height 19
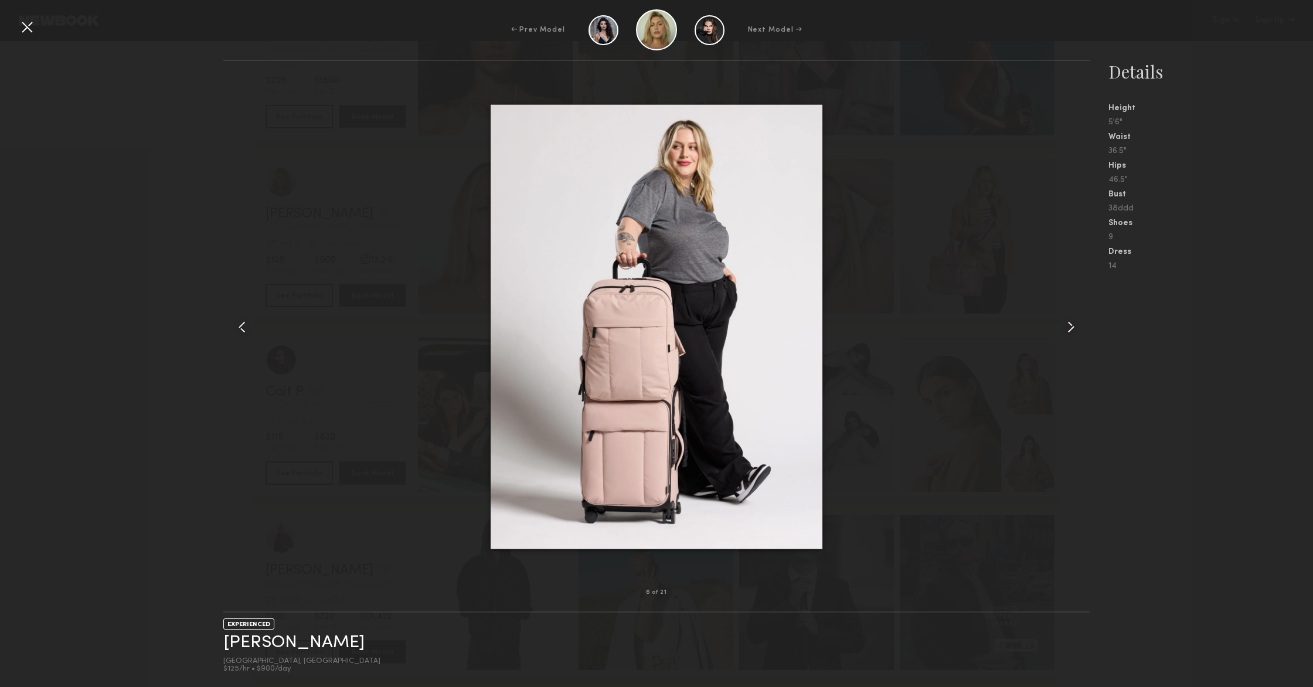
click at [713, 325] on common-icon at bounding box center [1070, 327] width 19 height 19
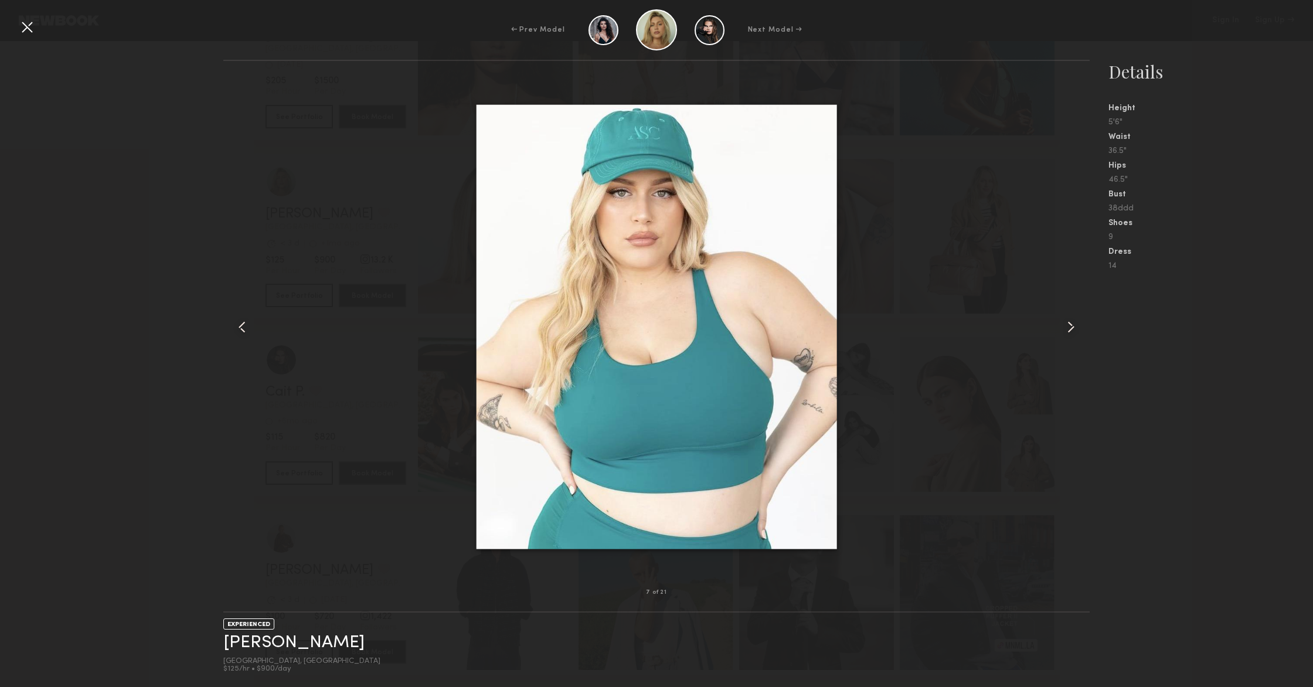
click at [713, 325] on common-icon at bounding box center [1070, 327] width 19 height 19
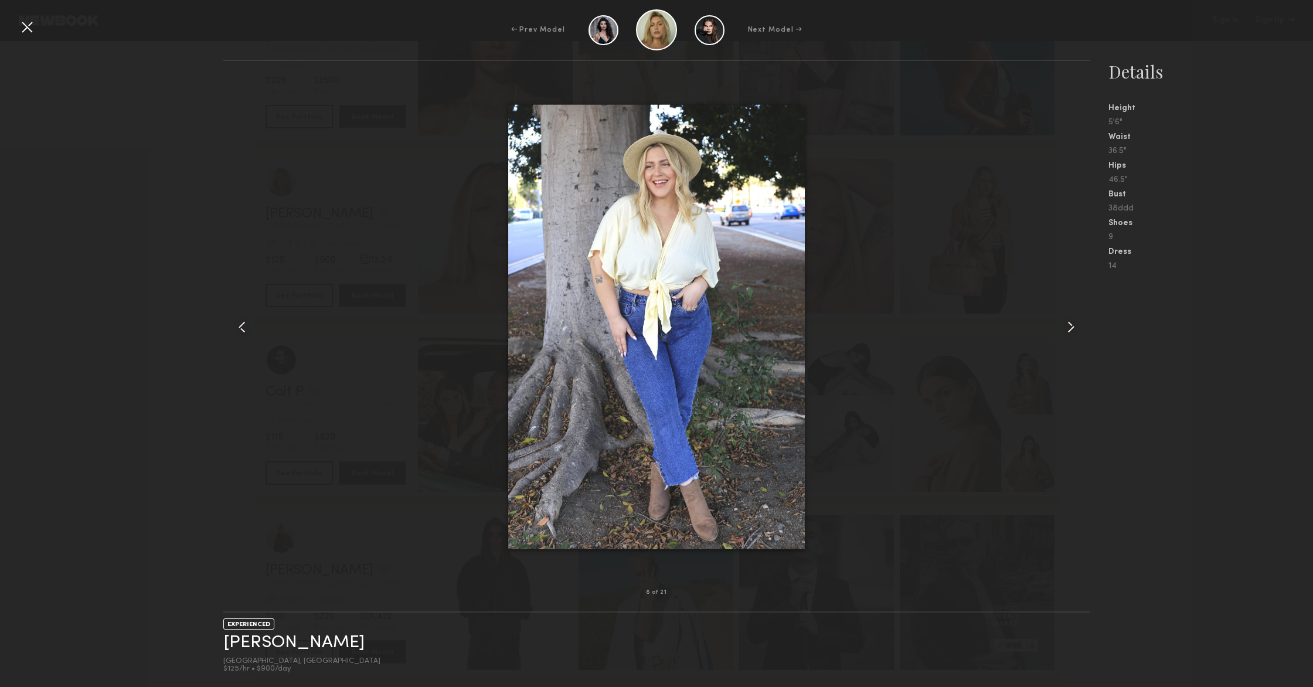
click at [713, 325] on common-icon at bounding box center [1070, 327] width 19 height 19
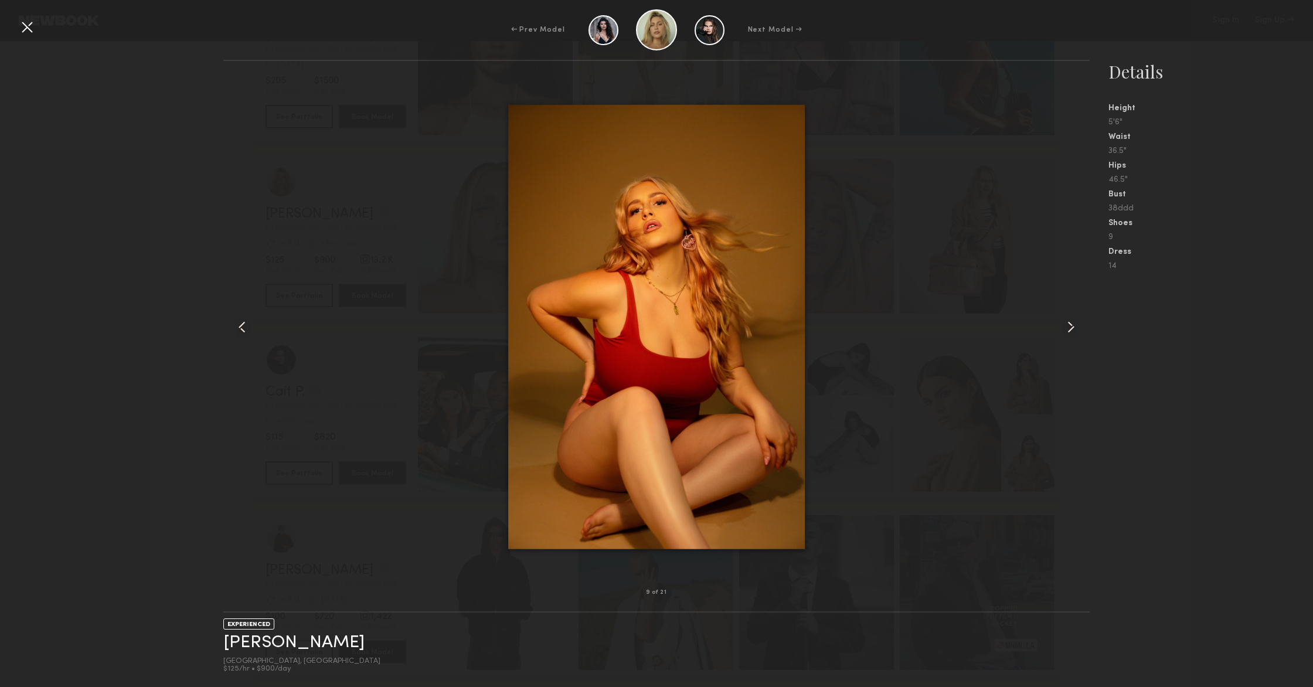
click at [713, 325] on common-icon at bounding box center [1070, 327] width 19 height 19
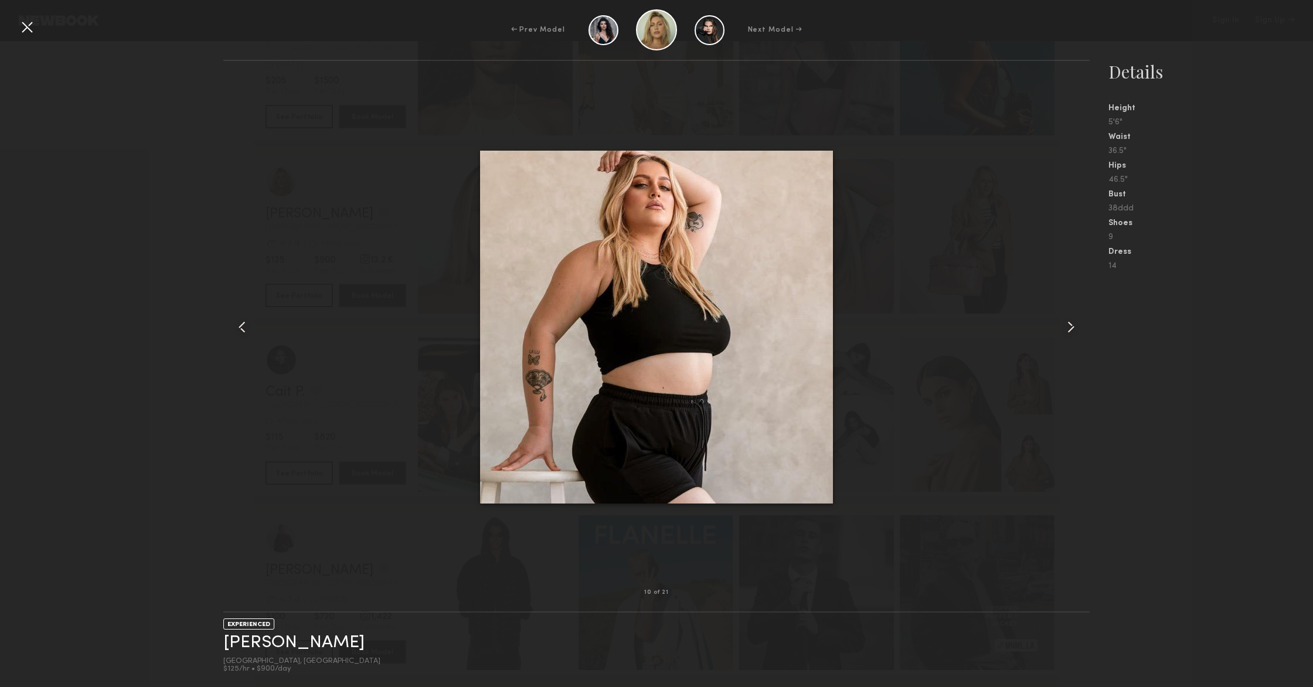
click at [713, 325] on common-icon at bounding box center [1070, 327] width 19 height 19
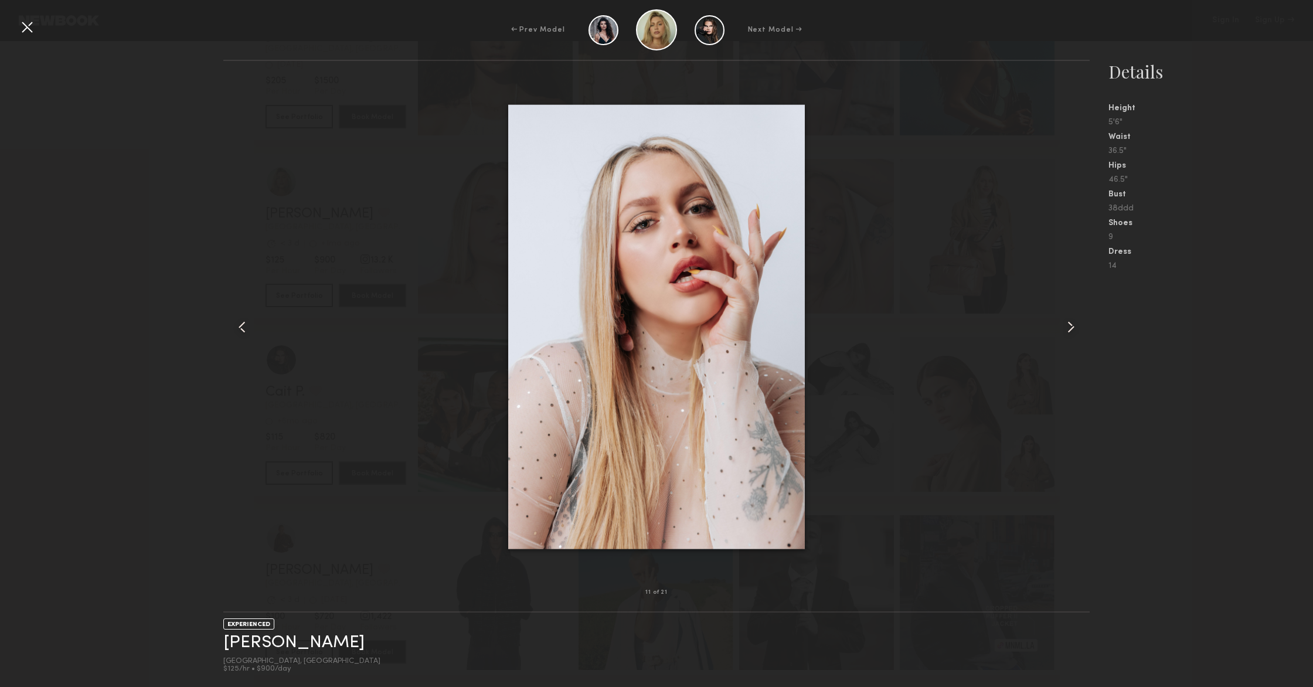
click at [713, 440] on nb-gallery-model-stats "Details Height 5'6" Waist 36.5" Hips 46.5" Bust 38ddd Shoes 9 Dress 14" at bounding box center [1200, 373] width 223 height 627
click at [713, 432] on nb-gallery-model-stats "Details Height 5'6" Waist 36.5" Hips 46.5" Bust 38ddd Shoes 9 Dress 14" at bounding box center [1200, 373] width 223 height 627
click at [22, 27] on div at bounding box center [27, 27] width 19 height 19
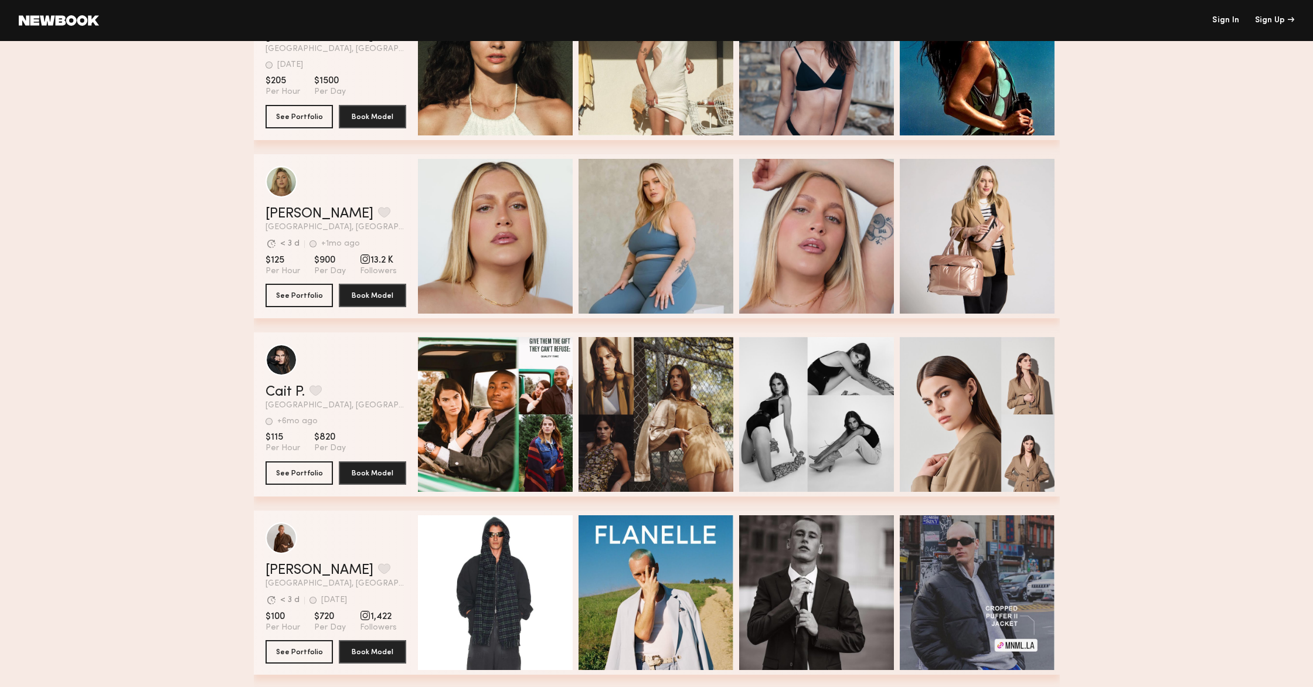
scroll to position [3165, 0]
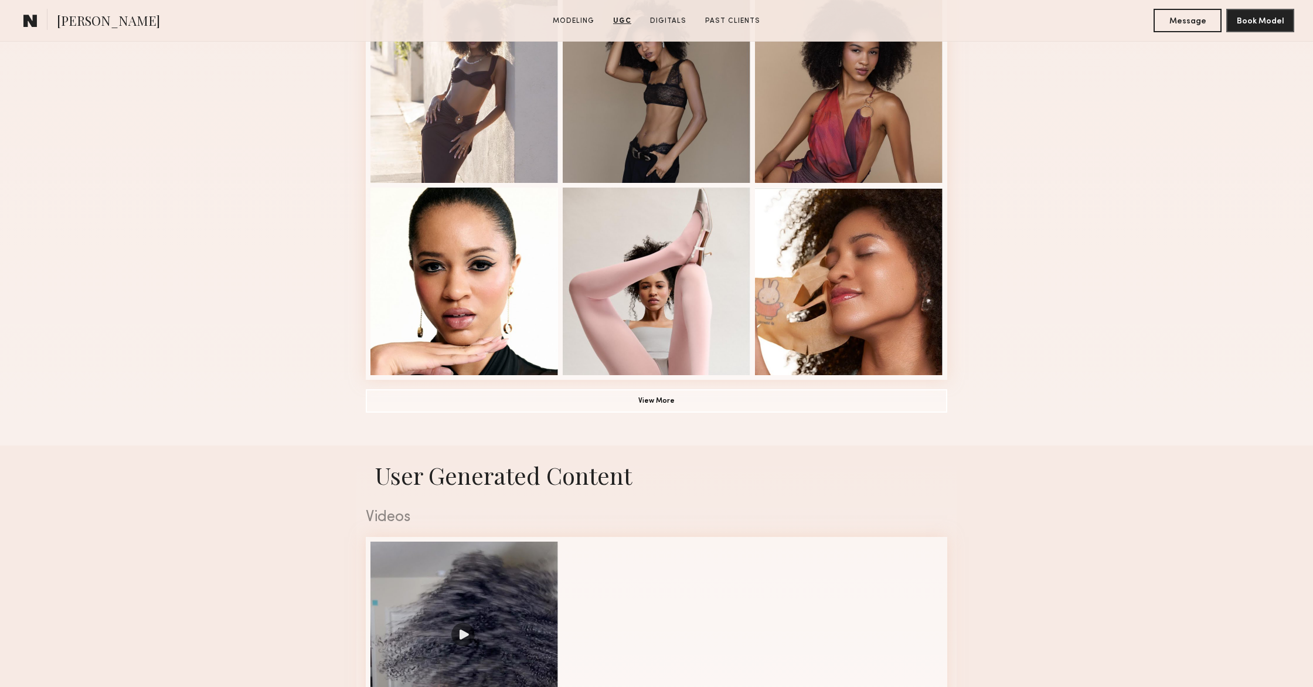
scroll to position [733, 0]
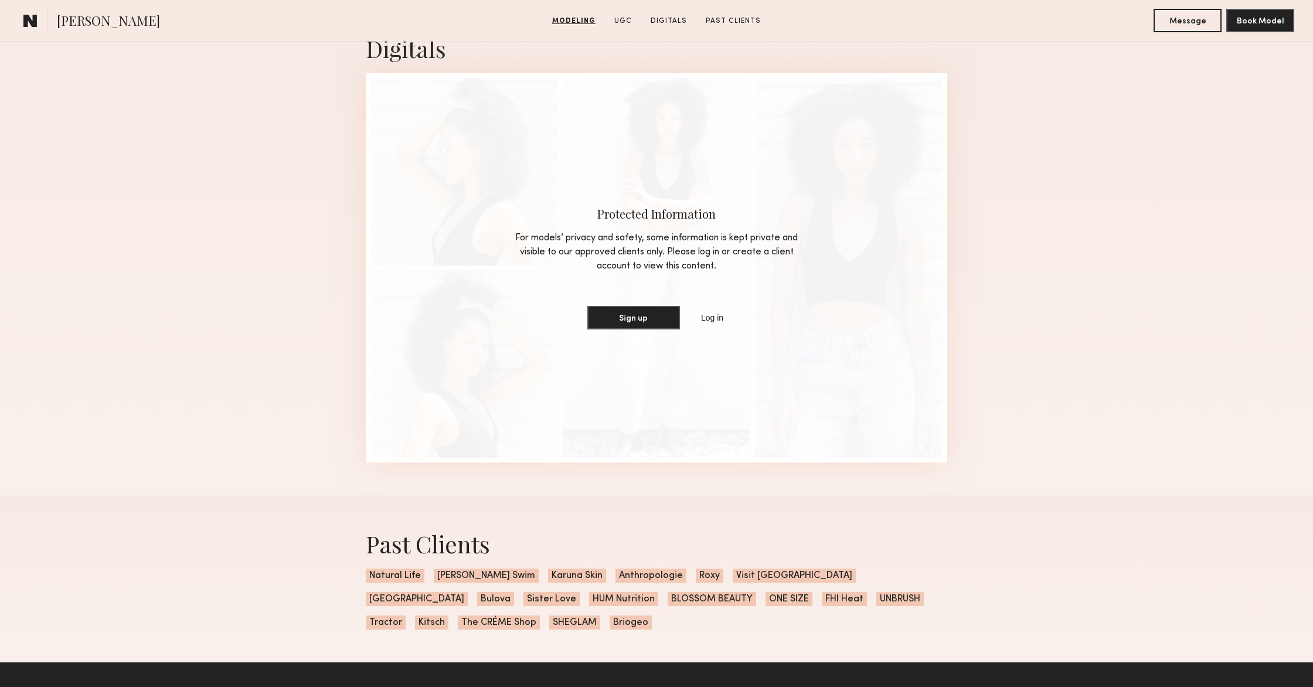
scroll to position [1540, 0]
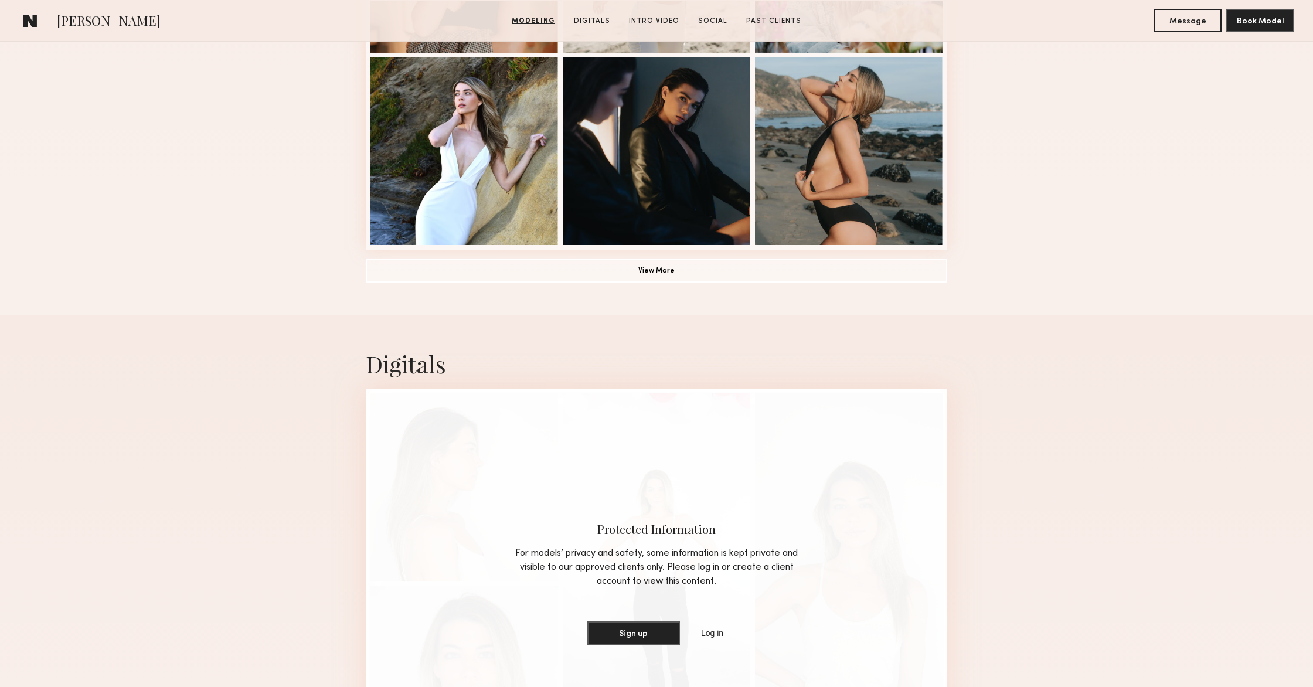
scroll to position [884, 0]
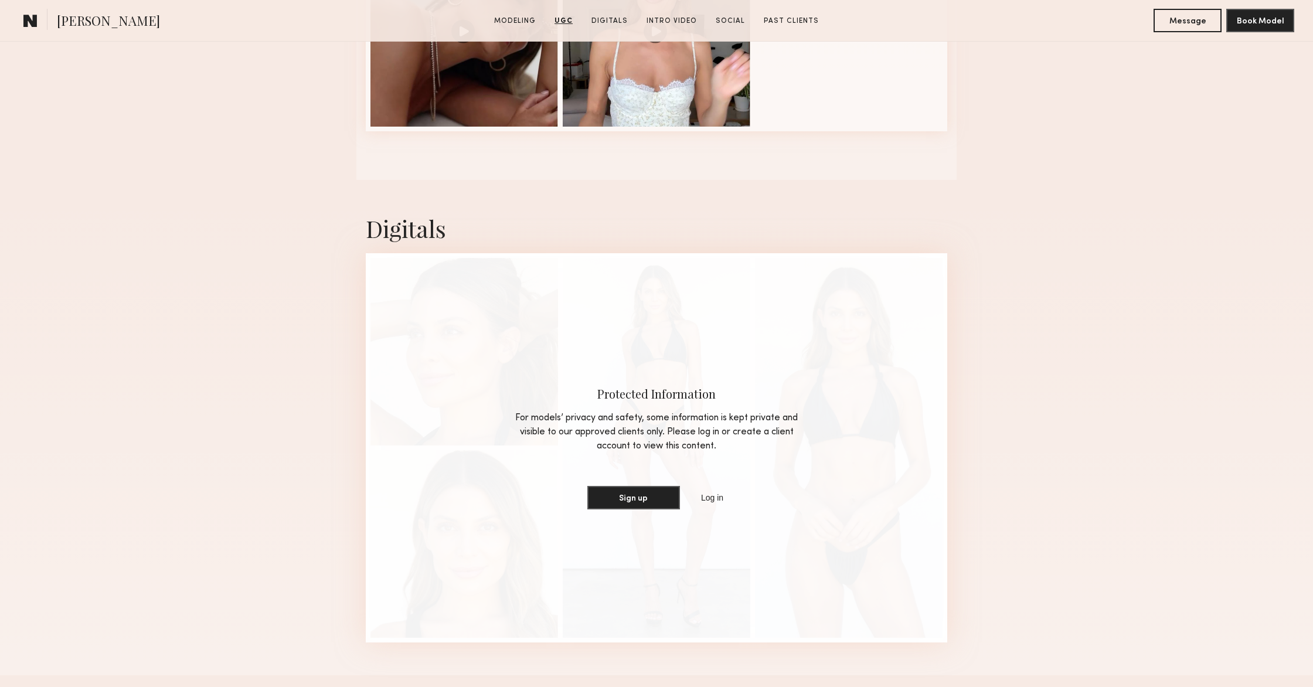
scroll to position [1720, 0]
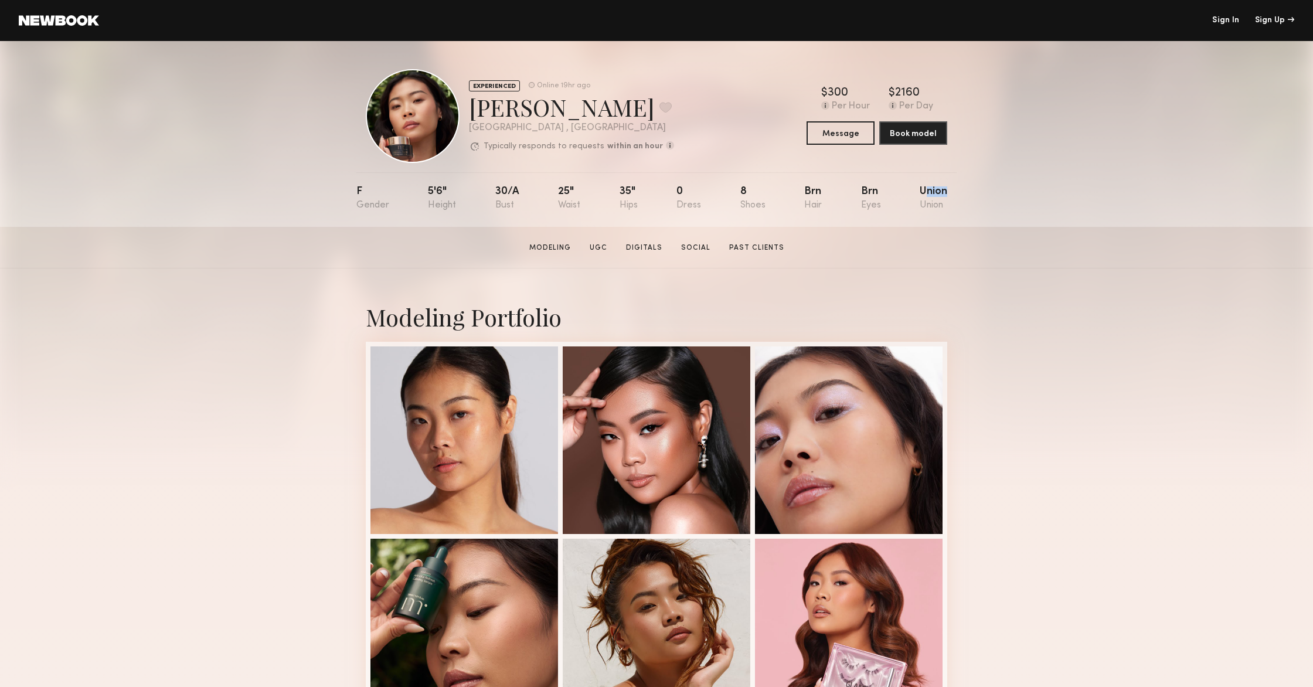
drag, startPoint x: 923, startPoint y: 189, endPoint x: 963, endPoint y: 191, distance: 39.3
click at [963, 191] on div "EXPERIENCED Online 19hr ago [PERSON_NAME] Favorite [GEOGRAPHIC_DATA] , [GEOGRAP…" at bounding box center [656, 134] width 1313 height 186
click at [929, 209] on div "Union" at bounding box center [933, 198] width 28 height 24
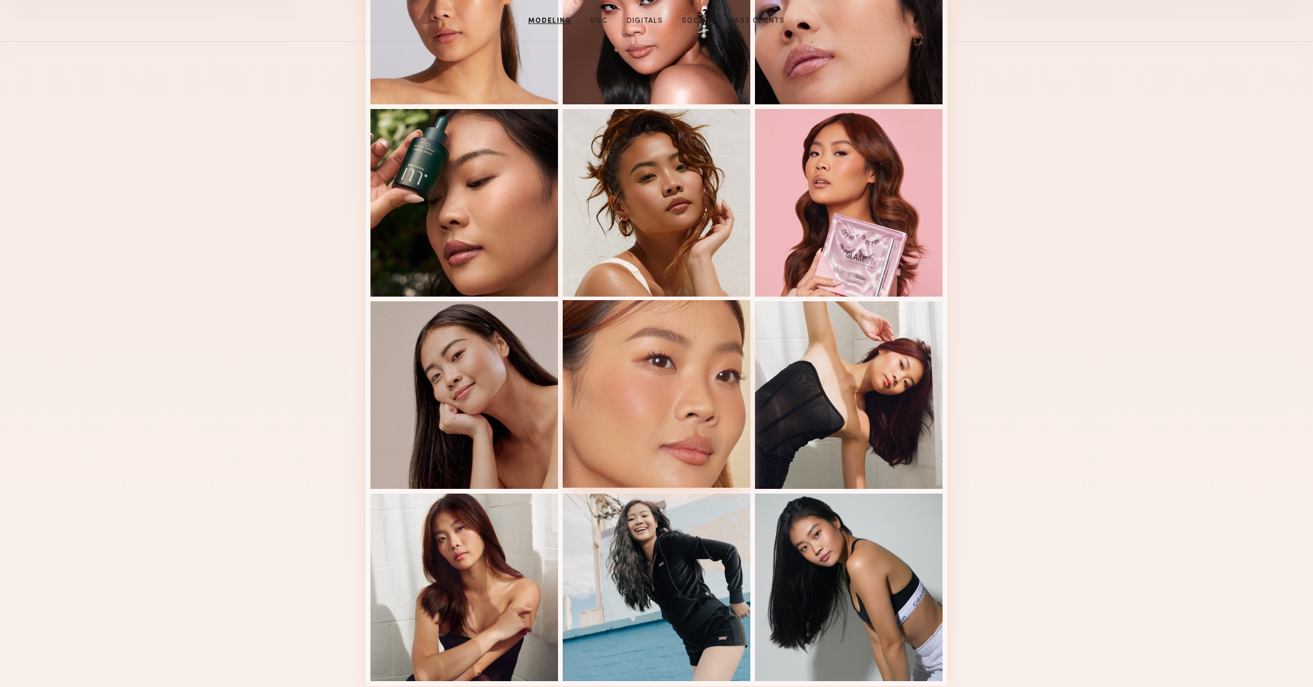
scroll to position [134, 0]
